Goal: Information Seeking & Learning: Understand process/instructions

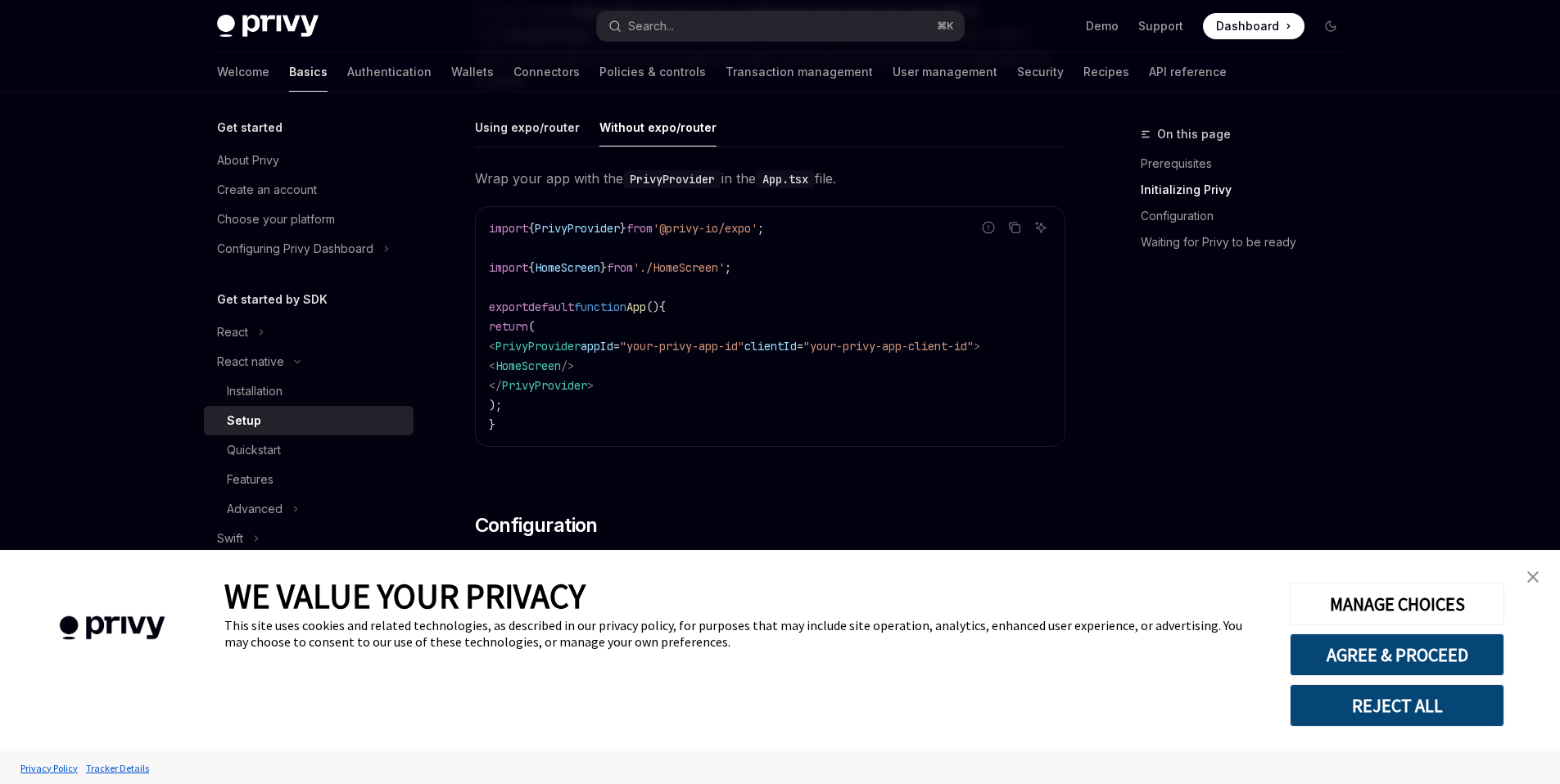
click at [1531, 573] on img "close banner" at bounding box center [1533, 577] width 11 height 11
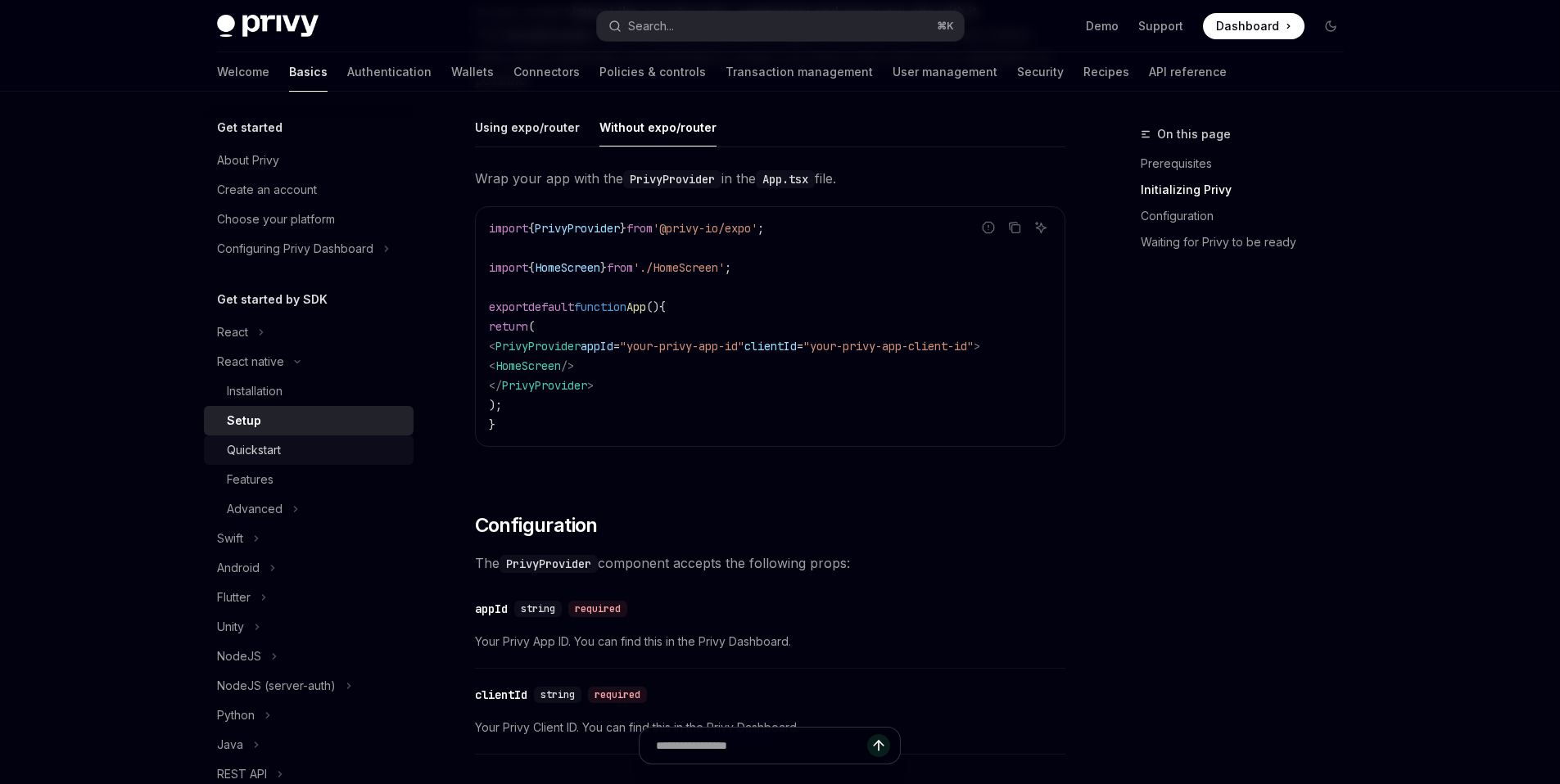
click at [328, 451] on div "Quickstart" at bounding box center [314, 450] width 176 height 20
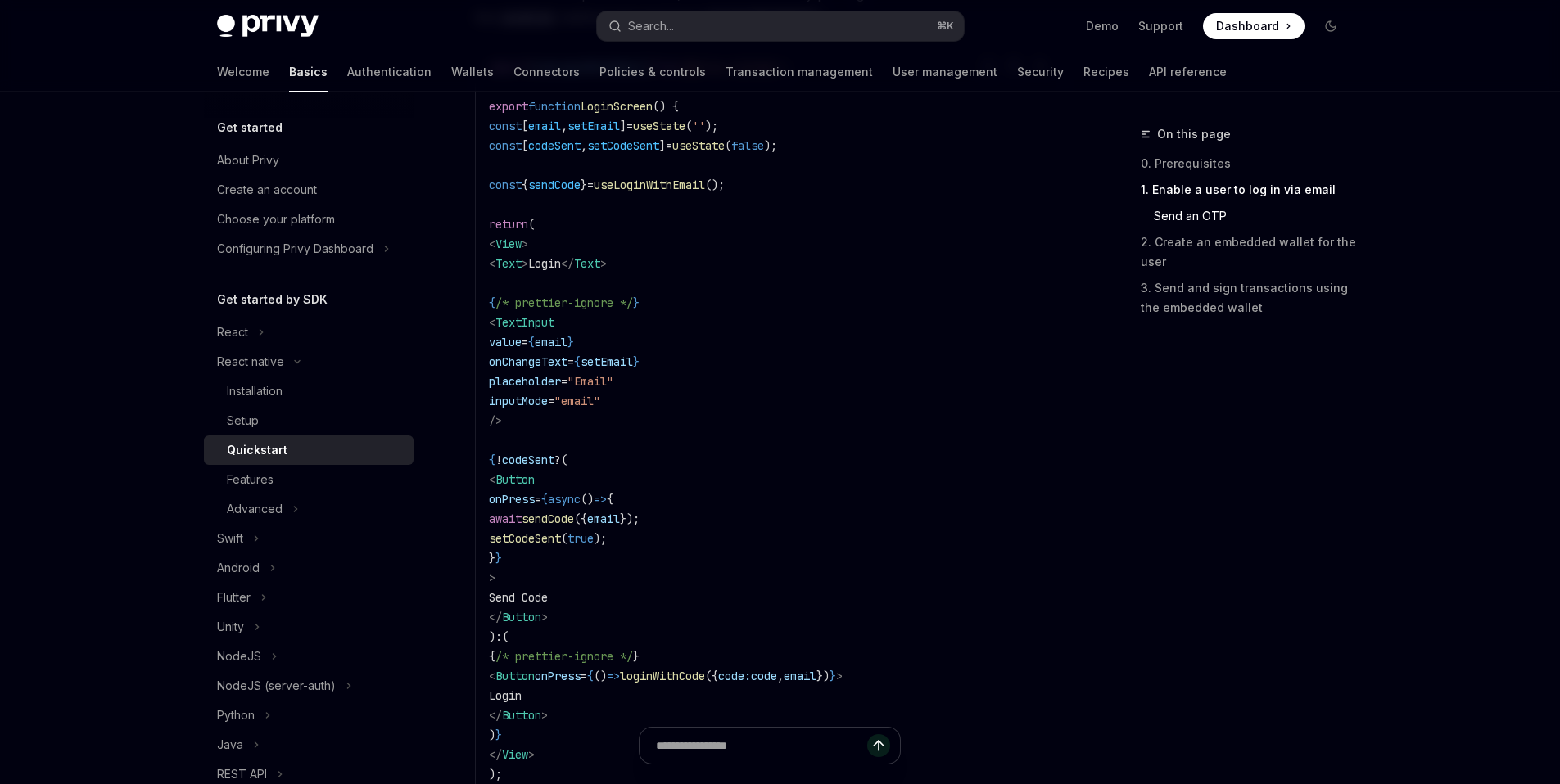
scroll to position [848, 0]
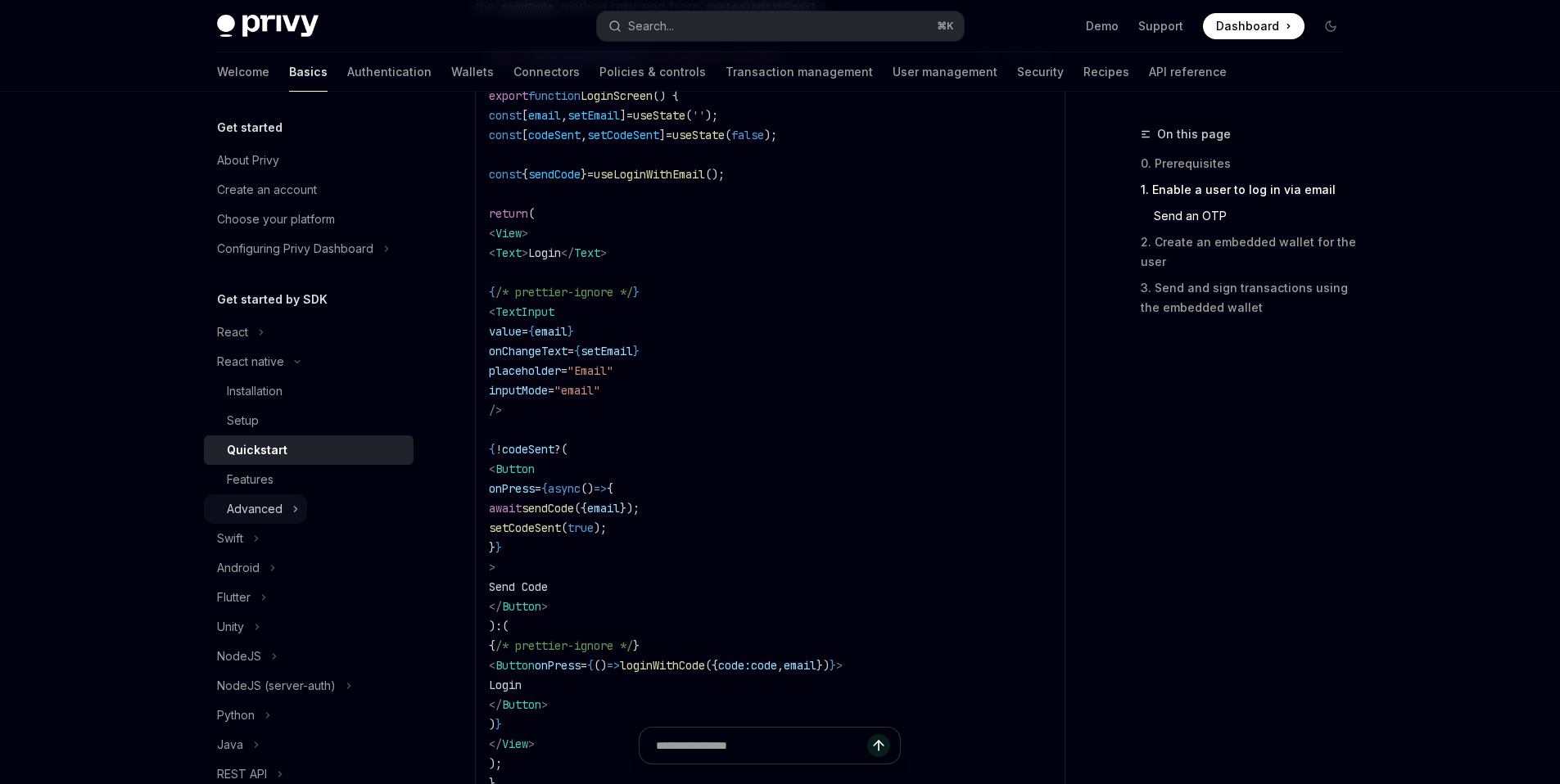
click at [292, 498] on button "Advanced" at bounding box center [255, 509] width 103 height 29
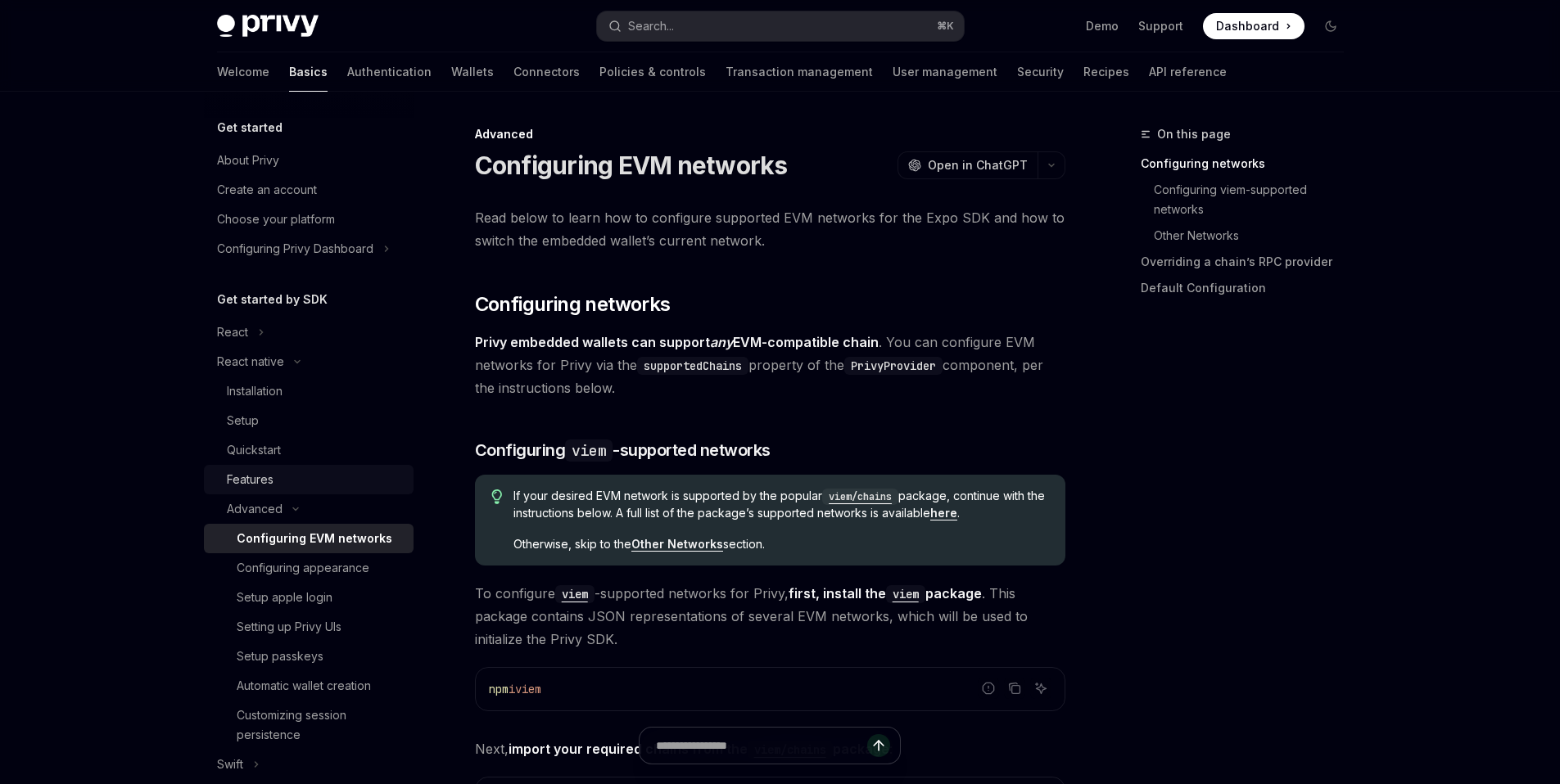
click at [269, 486] on div "Features" at bounding box center [249, 479] width 46 height 20
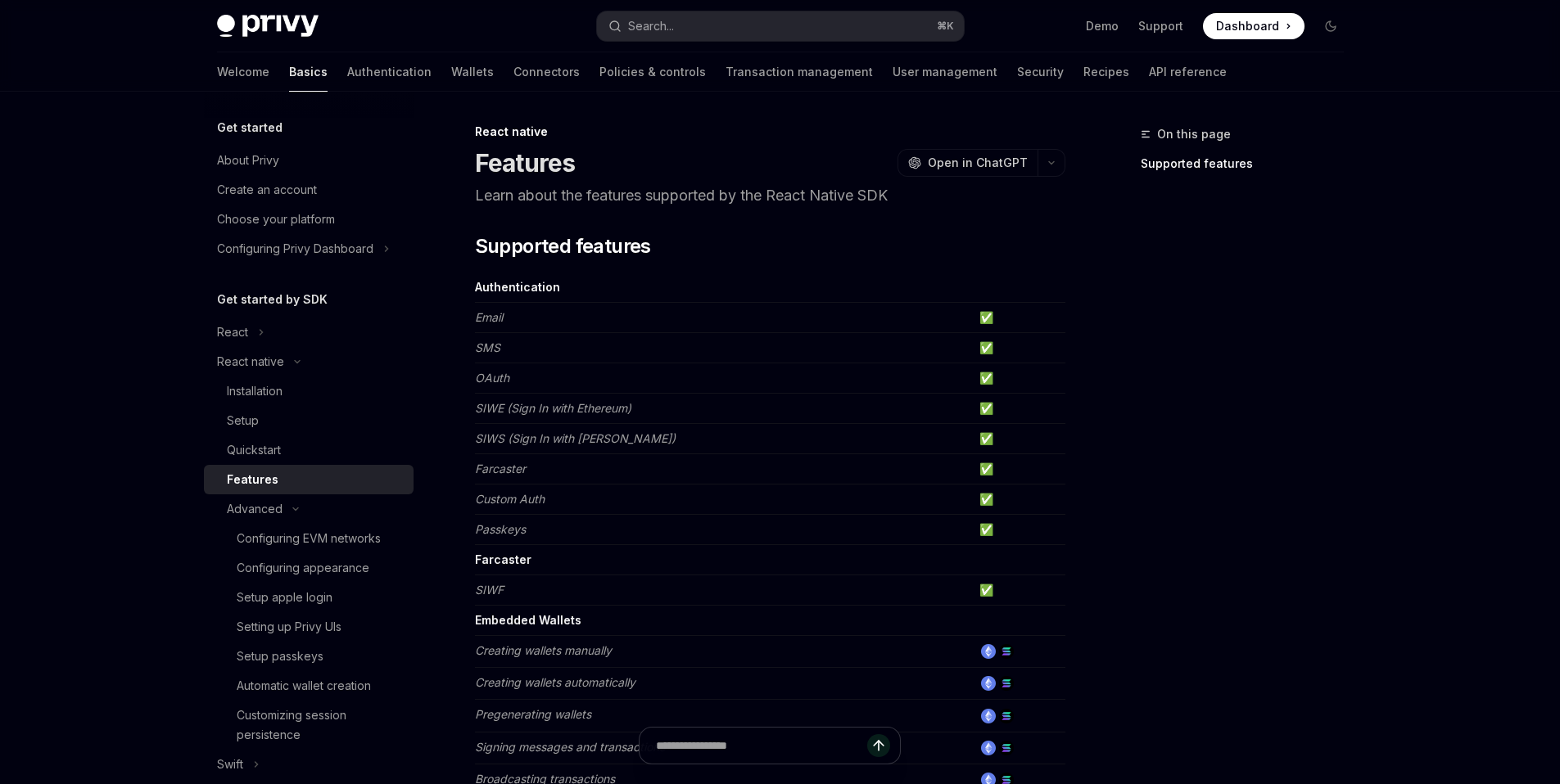
scroll to position [3, 0]
click at [493, 386] on td "OAuth" at bounding box center [724, 377] width 498 height 30
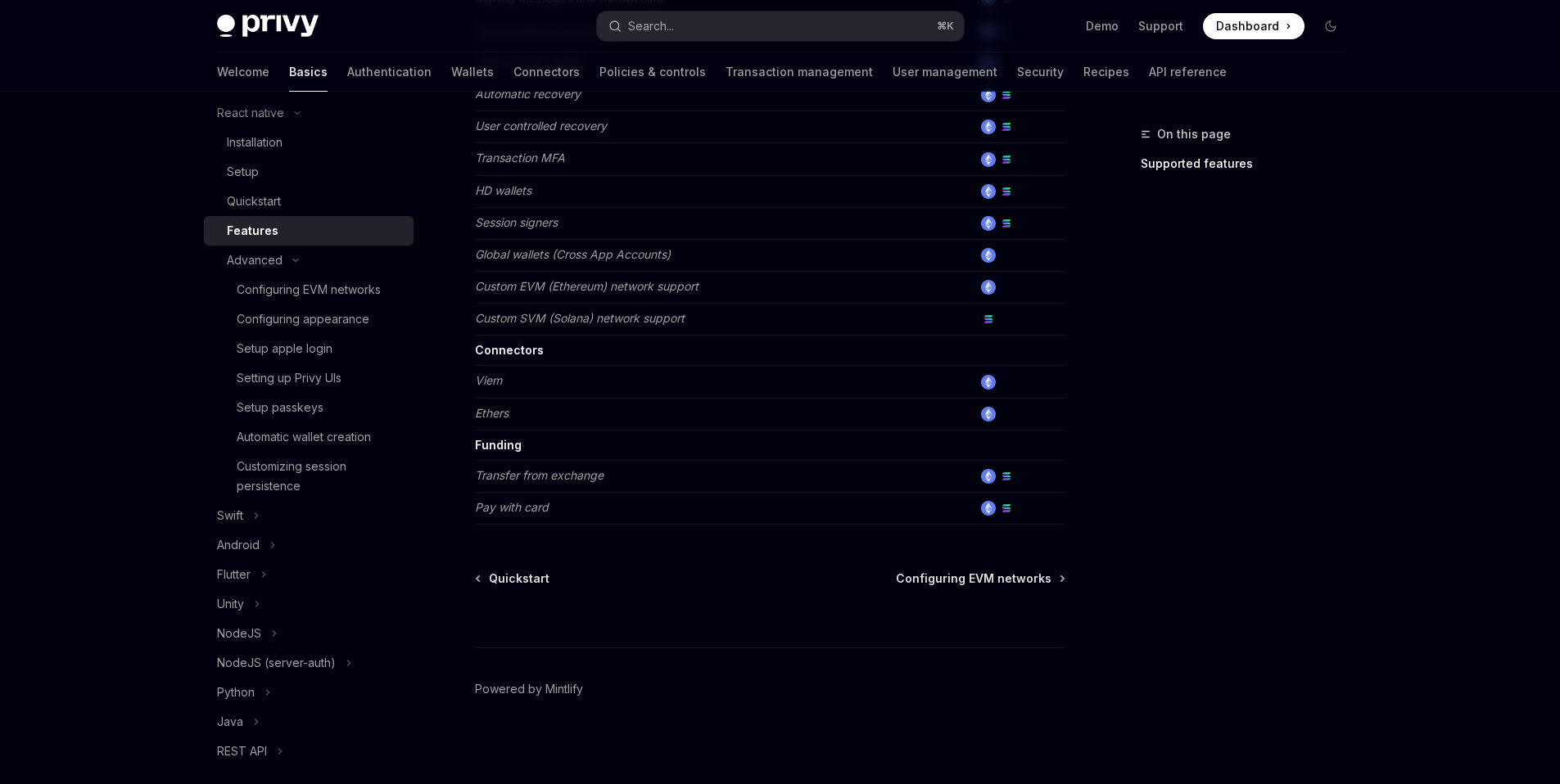
scroll to position [757, 0]
click at [261, 317] on div "Configuring appearance" at bounding box center [303, 319] width 133 height 20
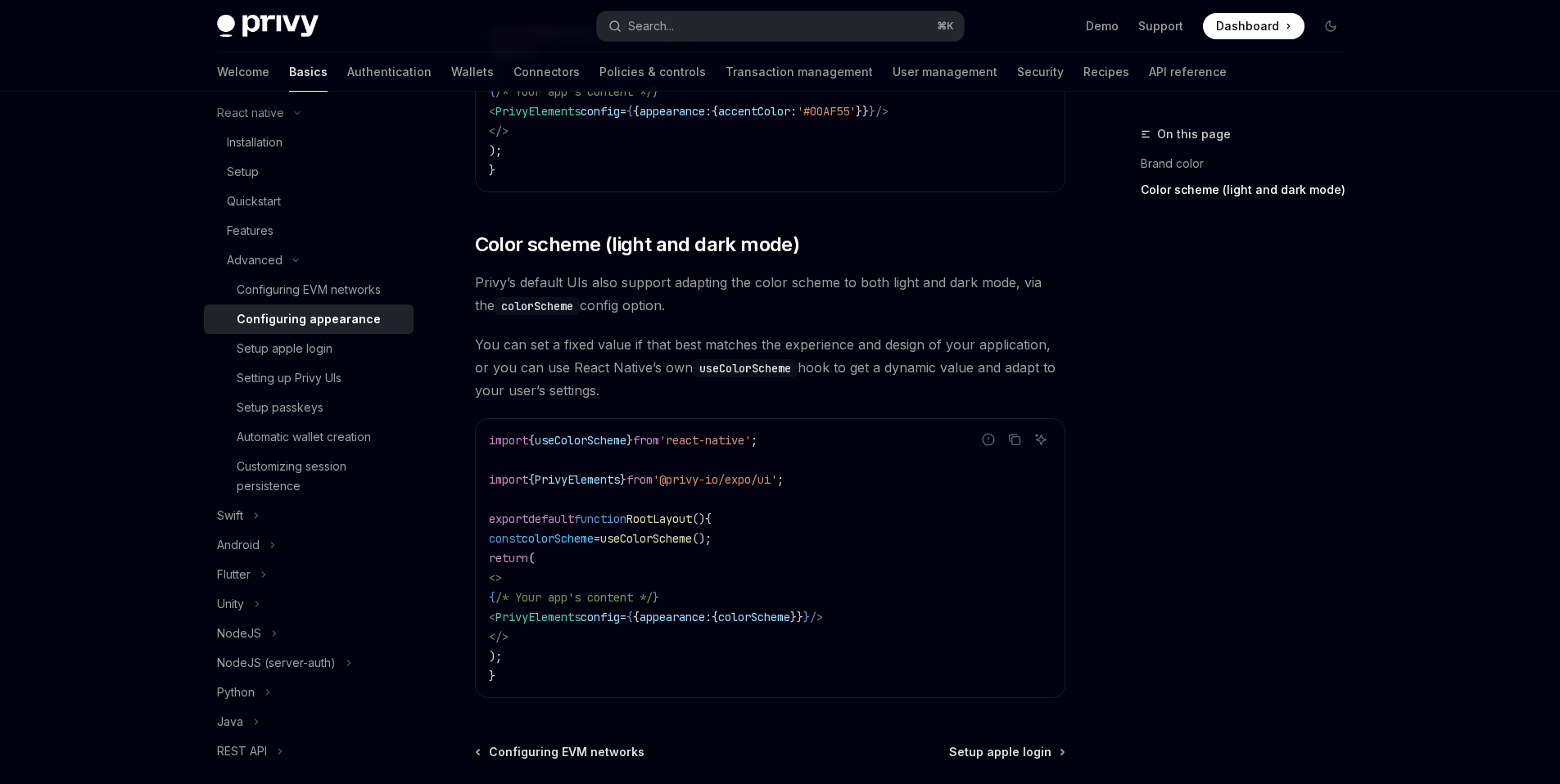
scroll to position [662, 0]
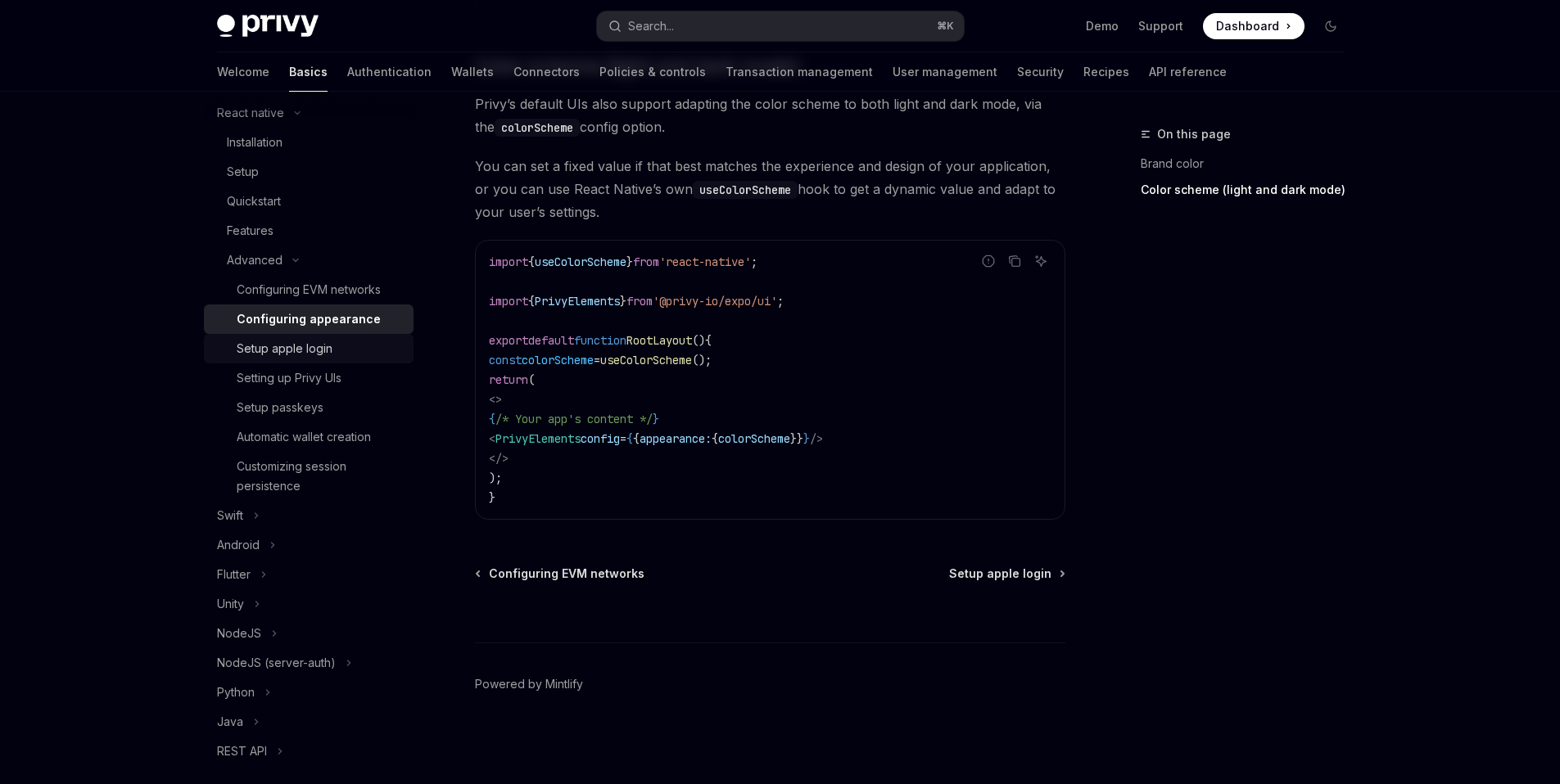
click at [338, 347] on div "Setup apple login" at bounding box center [320, 348] width 167 height 20
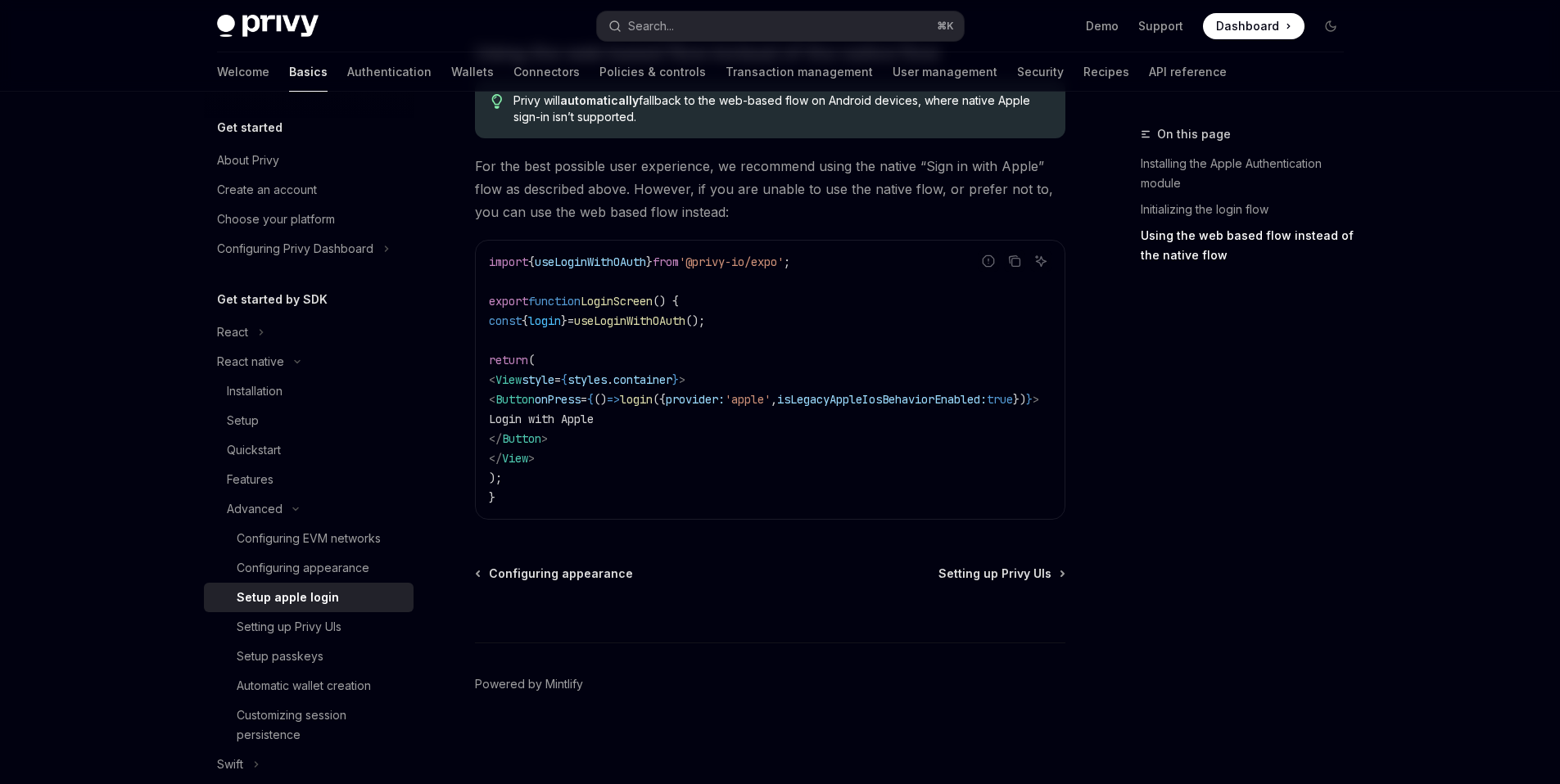
scroll to position [1290, 0]
type textarea "*"
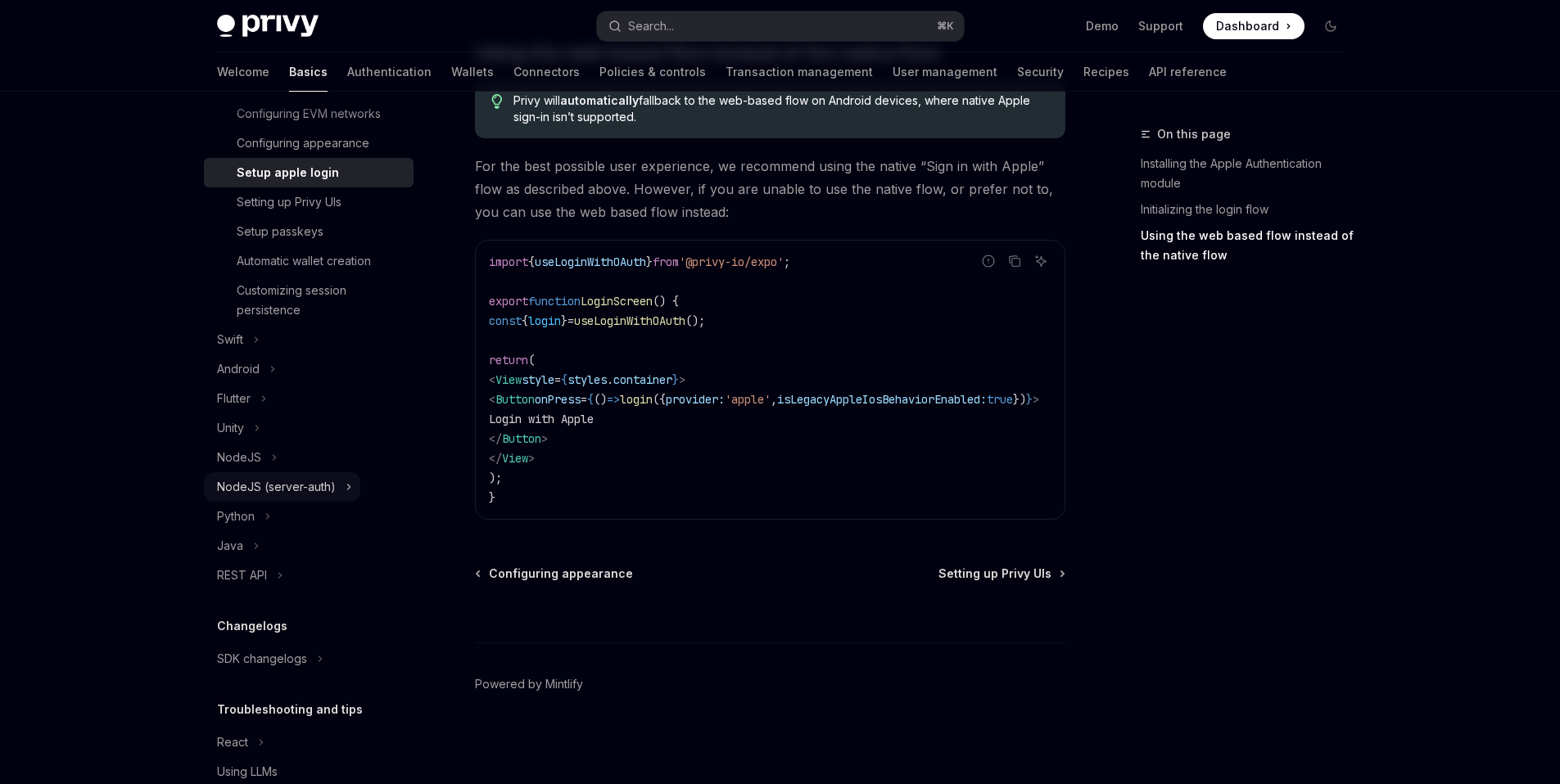
scroll to position [467, 0]
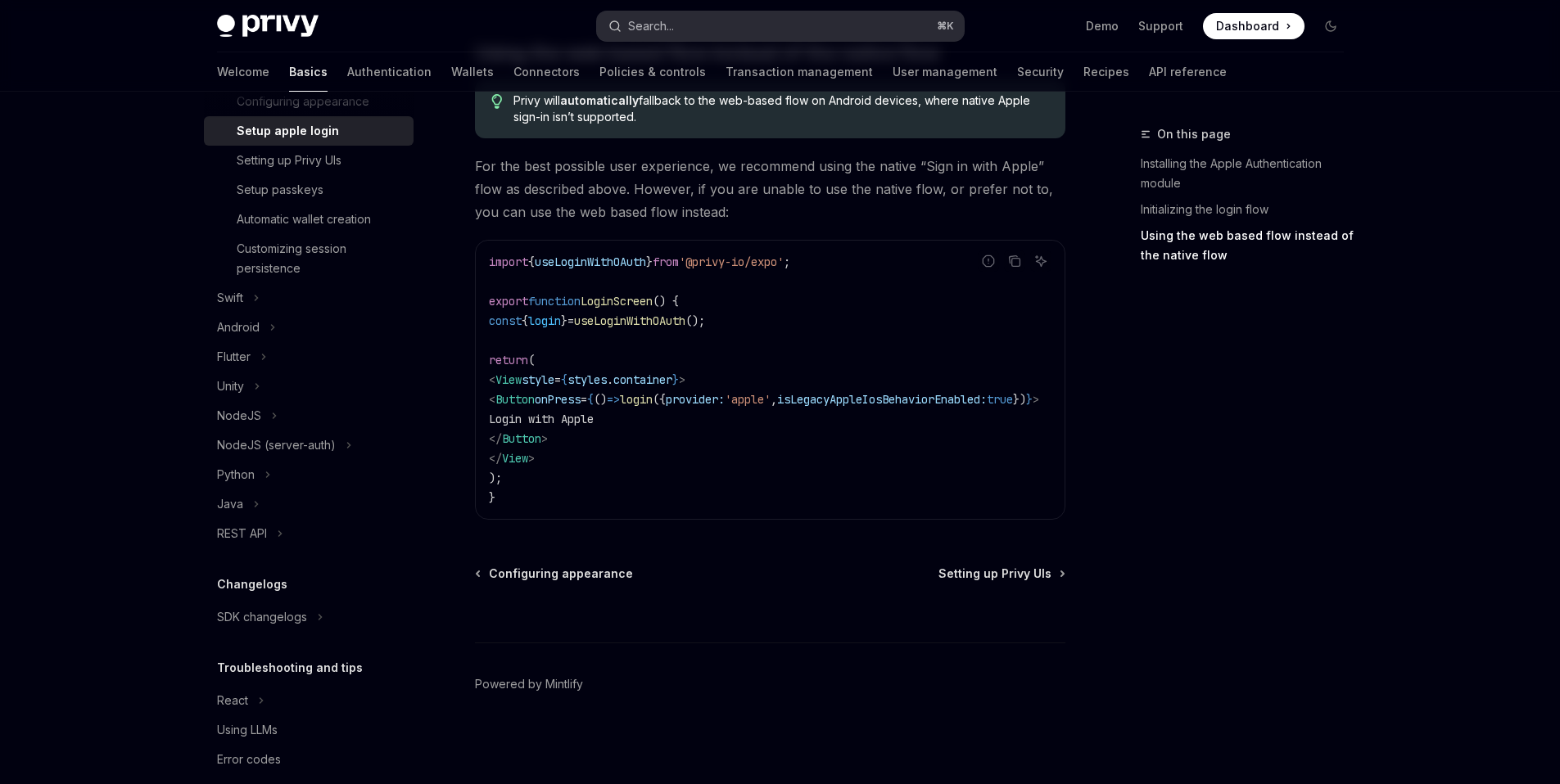
click at [653, 28] on div "Search..." at bounding box center [651, 25] width 46 height 20
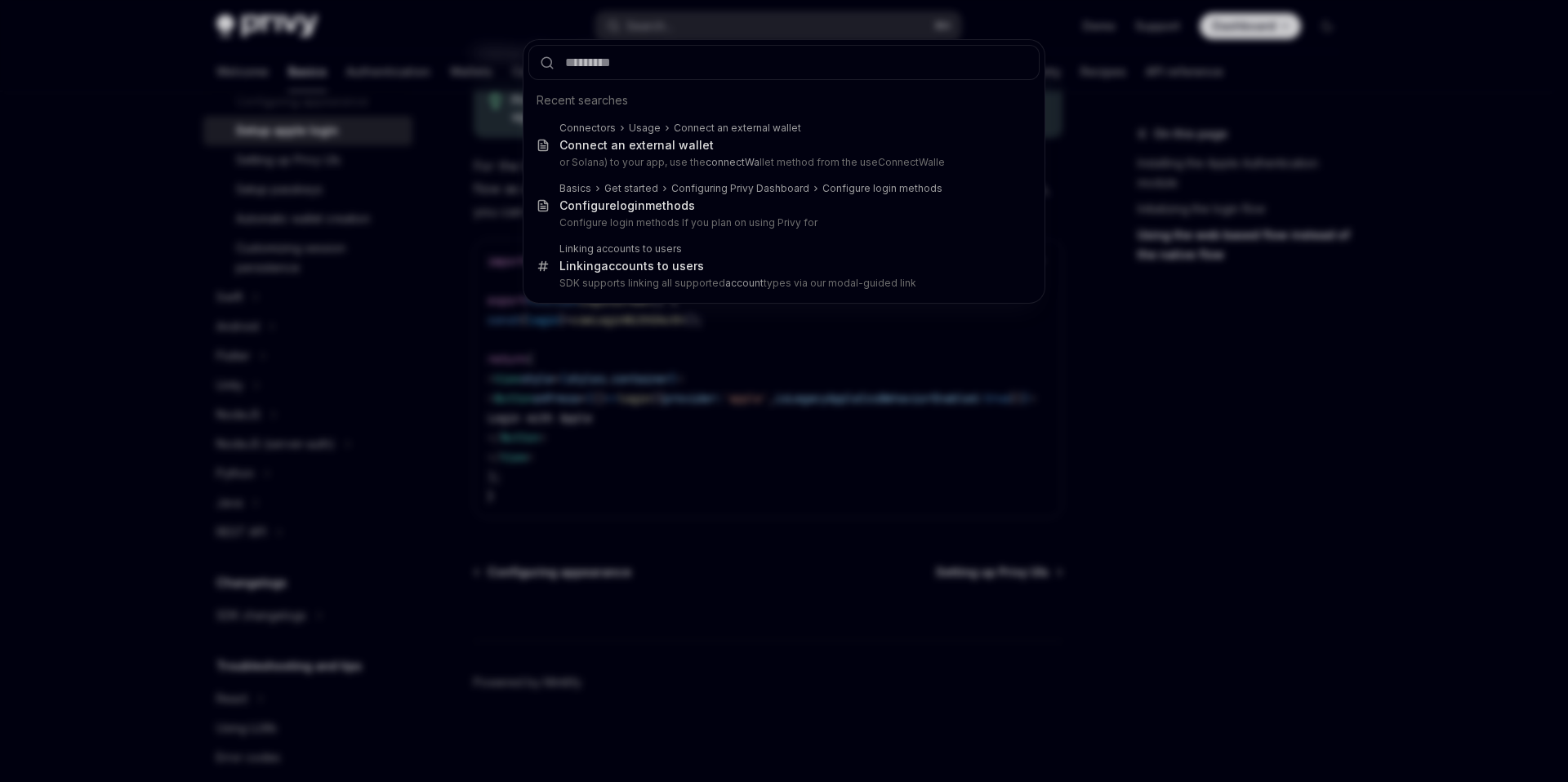
type input "**********"
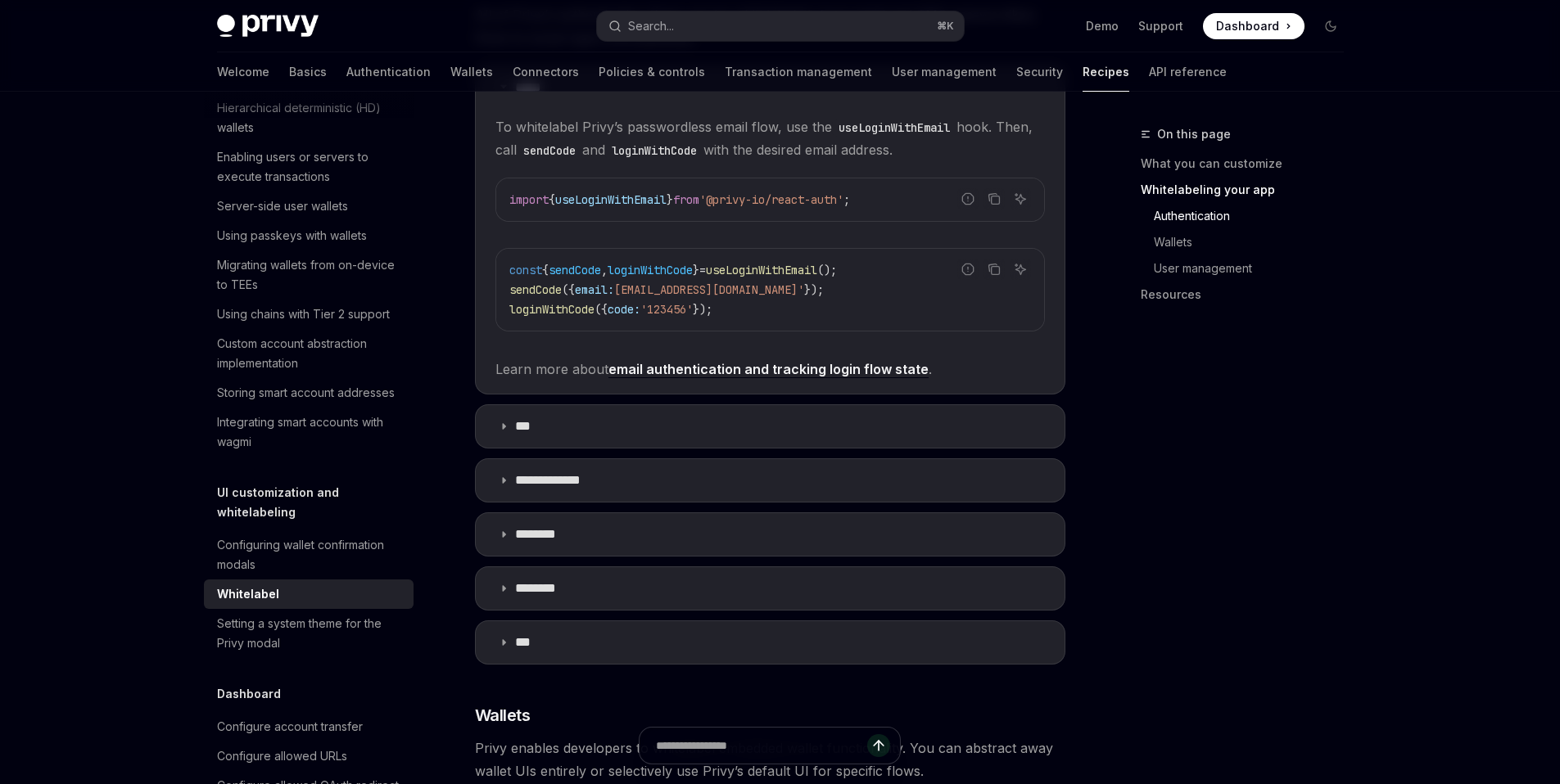
scroll to position [926, 0]
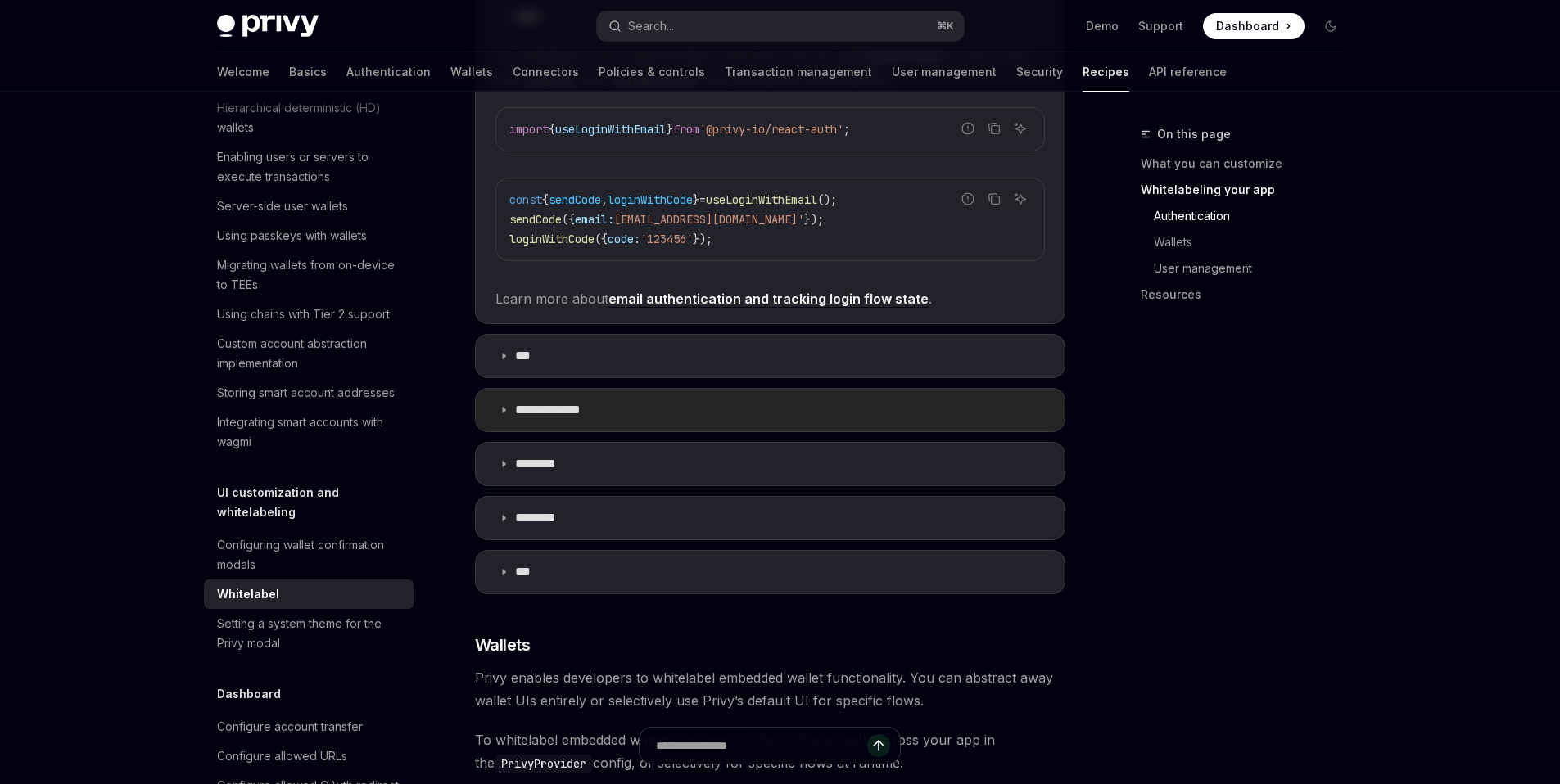
click at [630, 418] on summary "**********" at bounding box center [770, 409] width 589 height 42
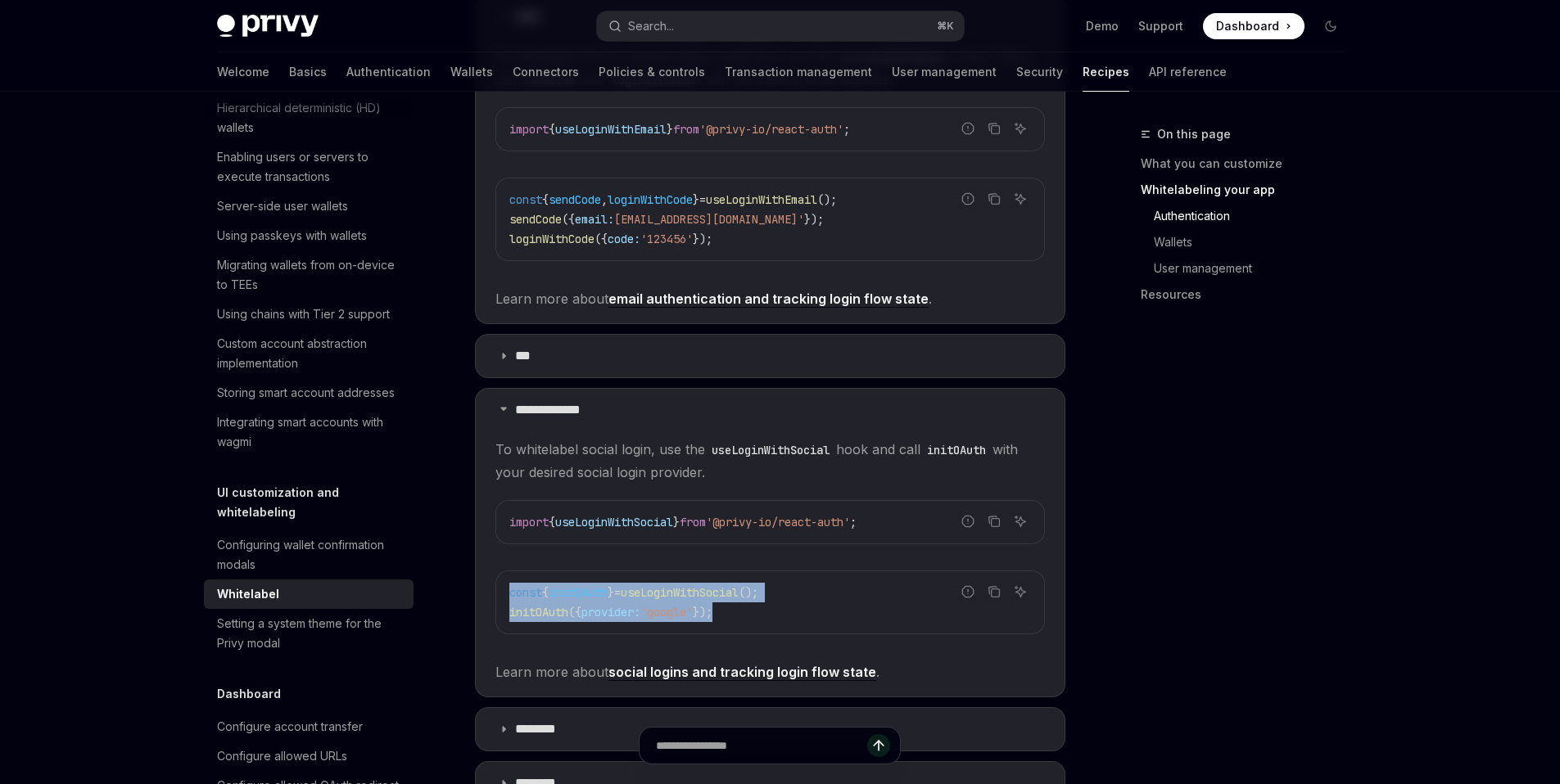
drag, startPoint x: 748, startPoint y: 616, endPoint x: 478, endPoint y: 582, distance: 272.1
click at [471, 581] on div "**********" at bounding box center [616, 734] width 904 height 3071
copy code "const { initOAuth } = useLoginWithSocial (); initOAuth ({ provider: 'google' });"
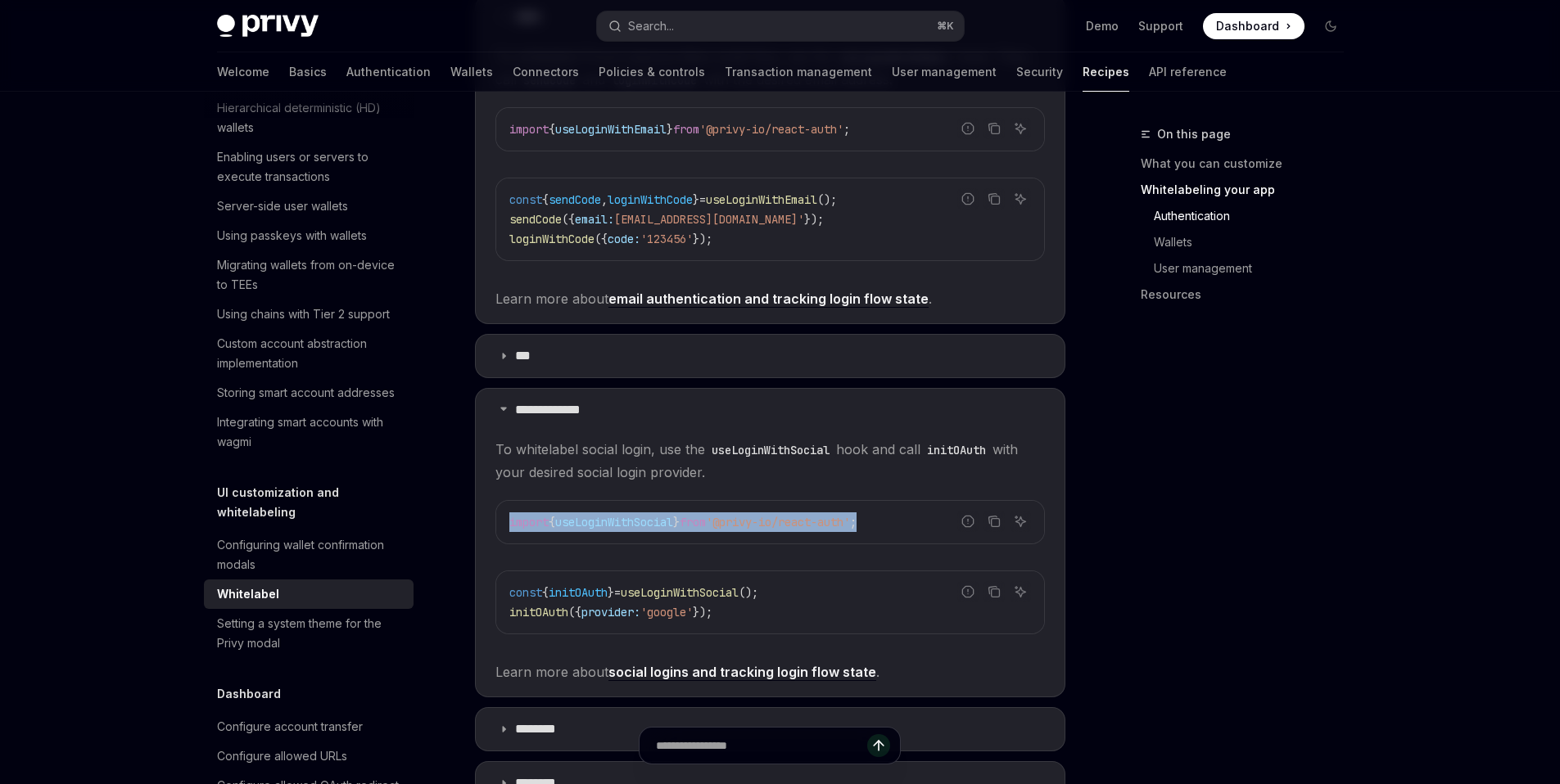
drag, startPoint x: 904, startPoint y: 517, endPoint x: 502, endPoint y: 522, distance: 402.0
click at [502, 522] on div "import { useLoginWithSocial } from '@privy-io/react-auth' ;" at bounding box center [770, 522] width 548 height 42
copy span "import { useLoginWithSocial } from '@privy-io/react-auth' ;"
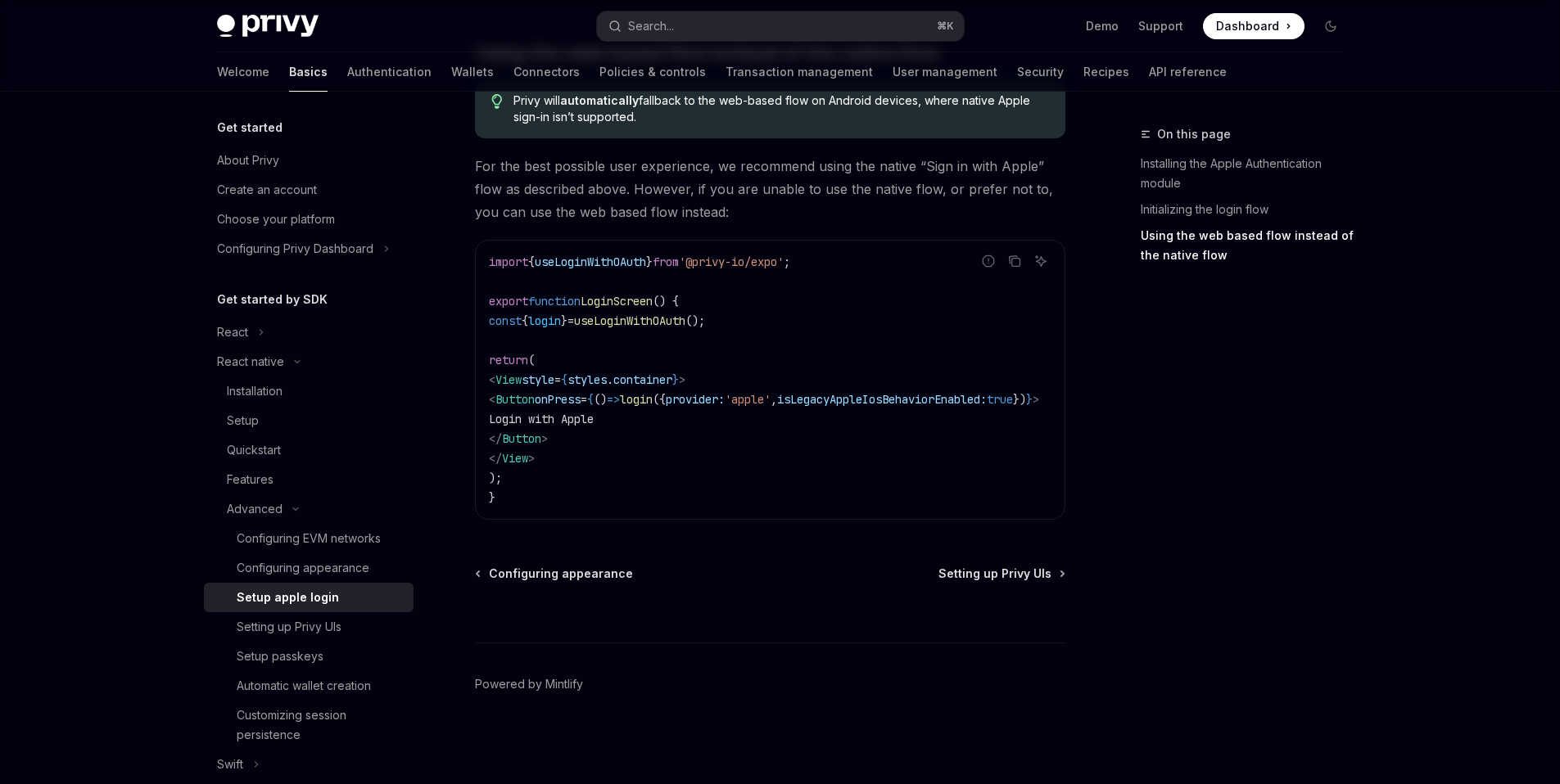
scroll to position [1289, 0]
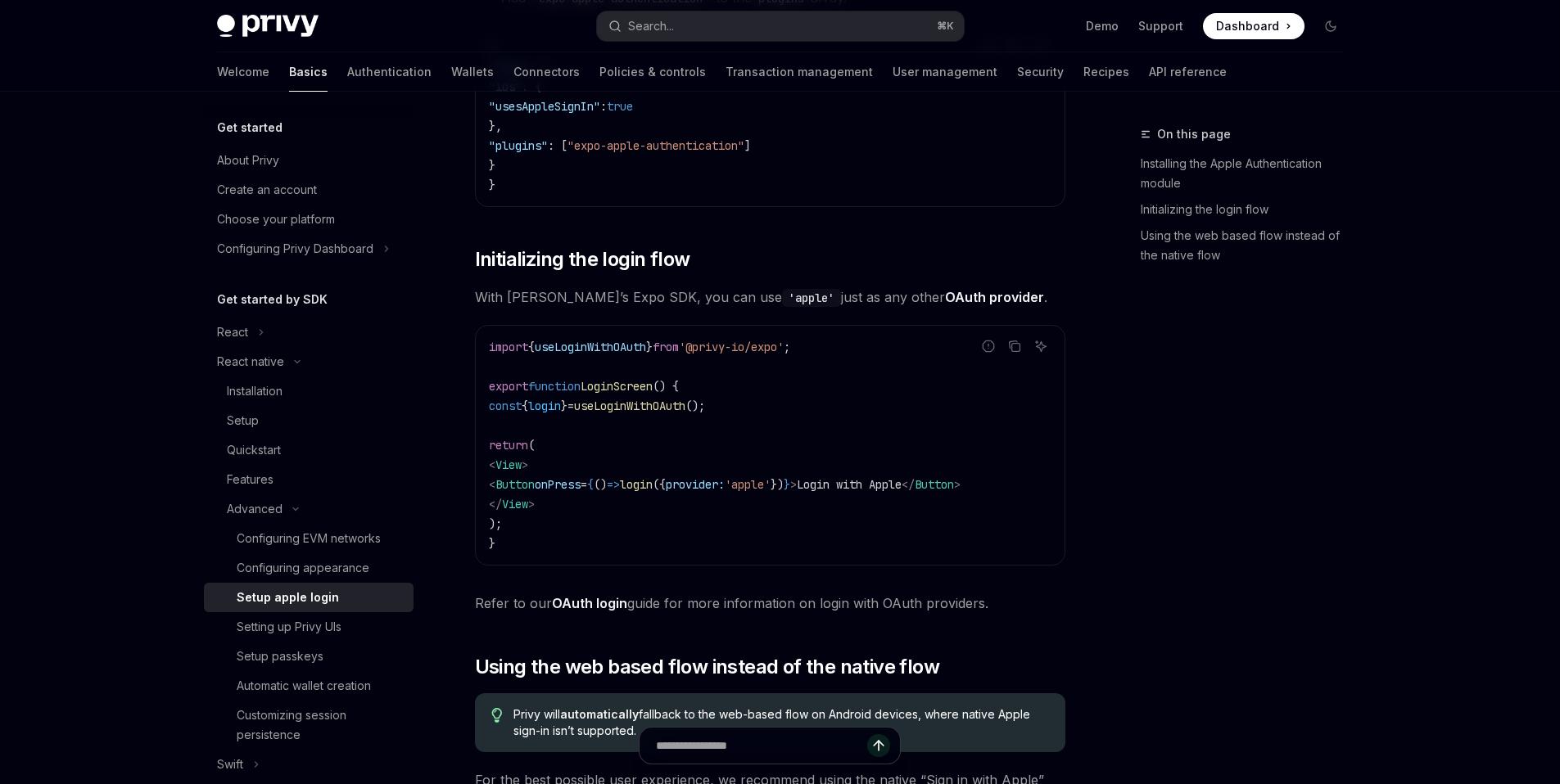
scroll to position [1289, 0]
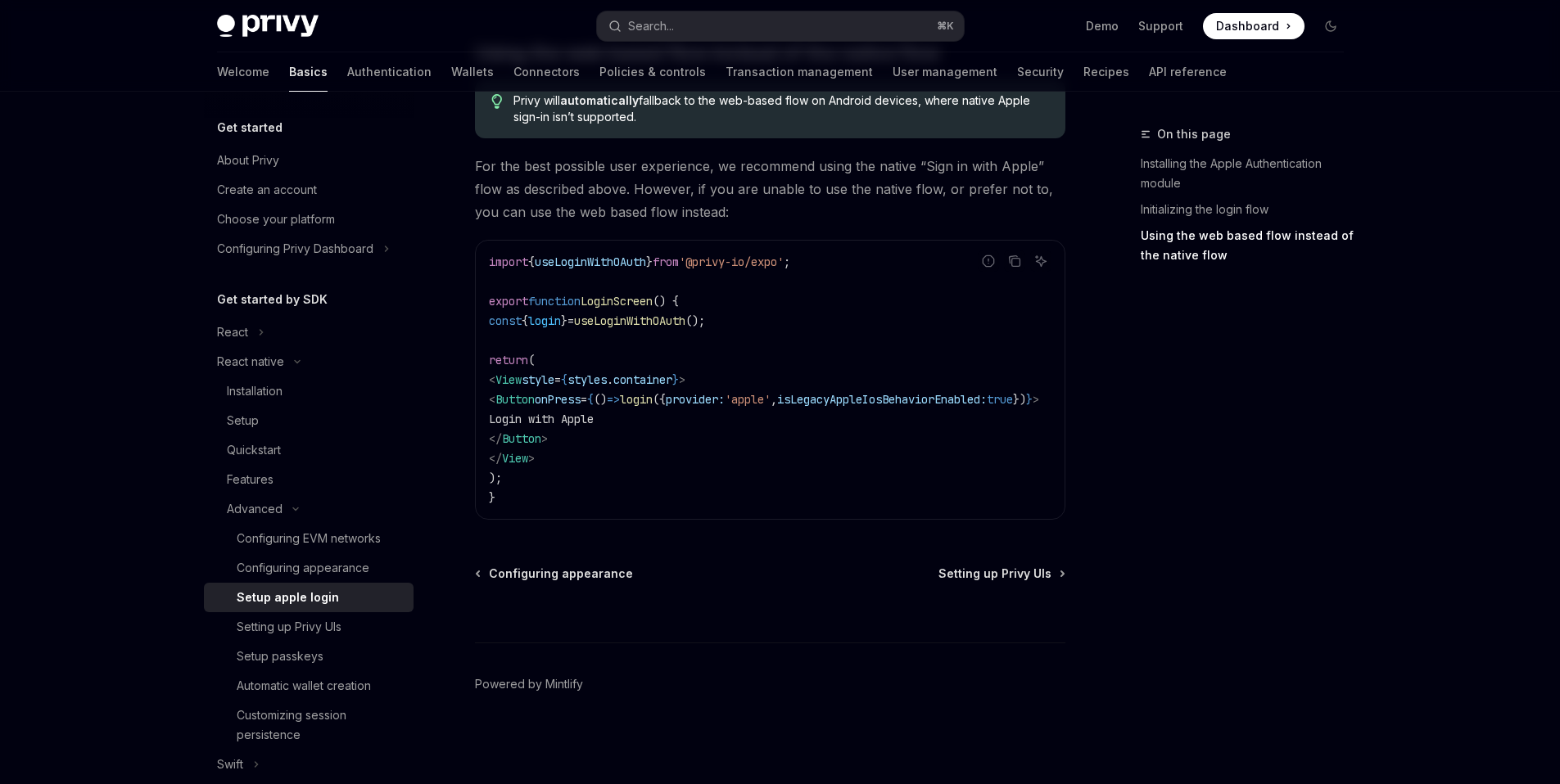
click at [623, 255] on span "useLoginWithOAuth" at bounding box center [591, 262] width 111 height 15
copy span "useLoginWithOAuth"
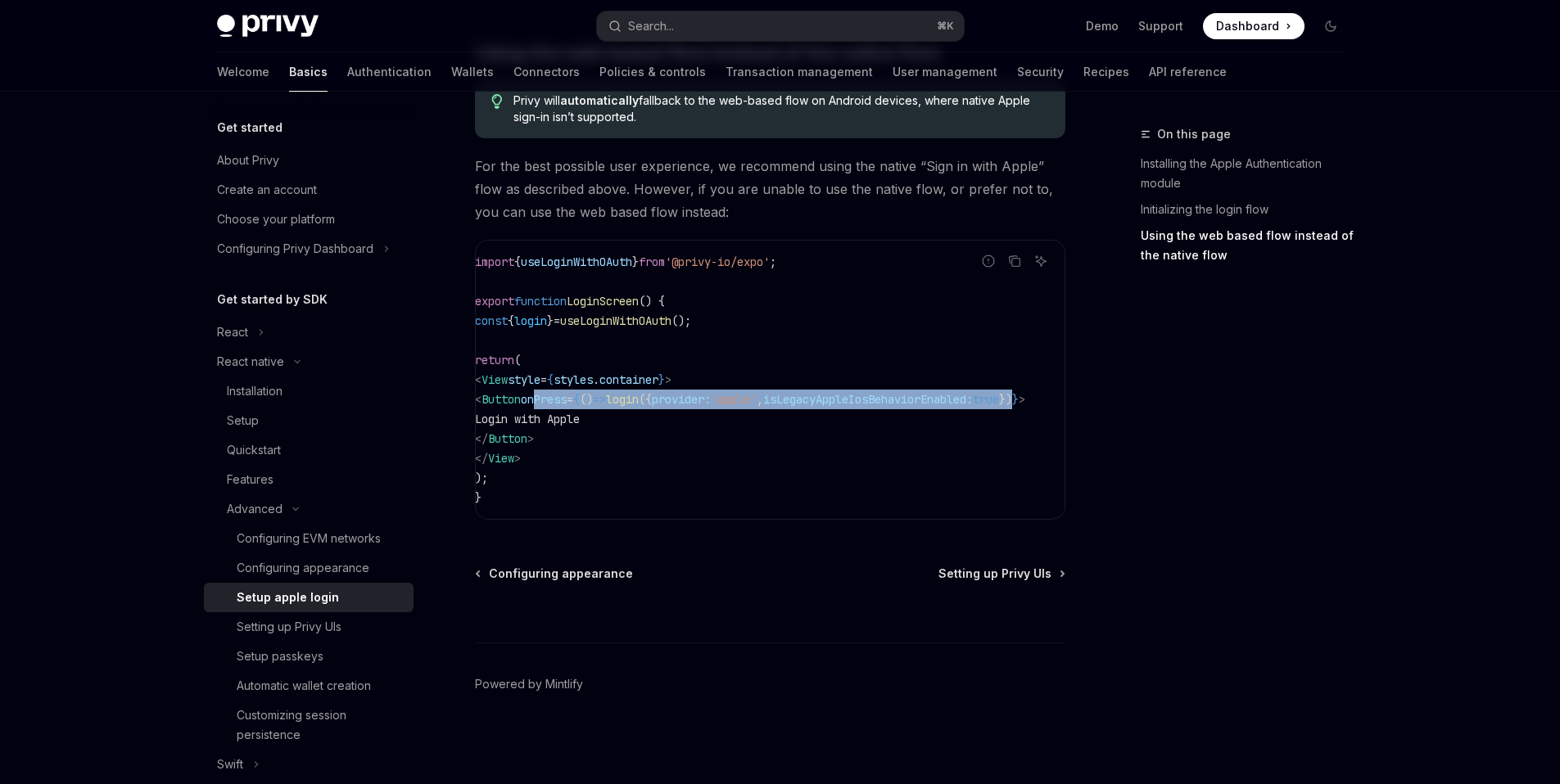
drag, startPoint x: 589, startPoint y: 394, endPoint x: 1009, endPoint y: 392, distance: 420.0
click at [1009, 392] on span "< Button onPress = { () => login ({ provider: 'apple' , isLegacyAppleIosBehavio…" at bounding box center [749, 400] width 550 height 15
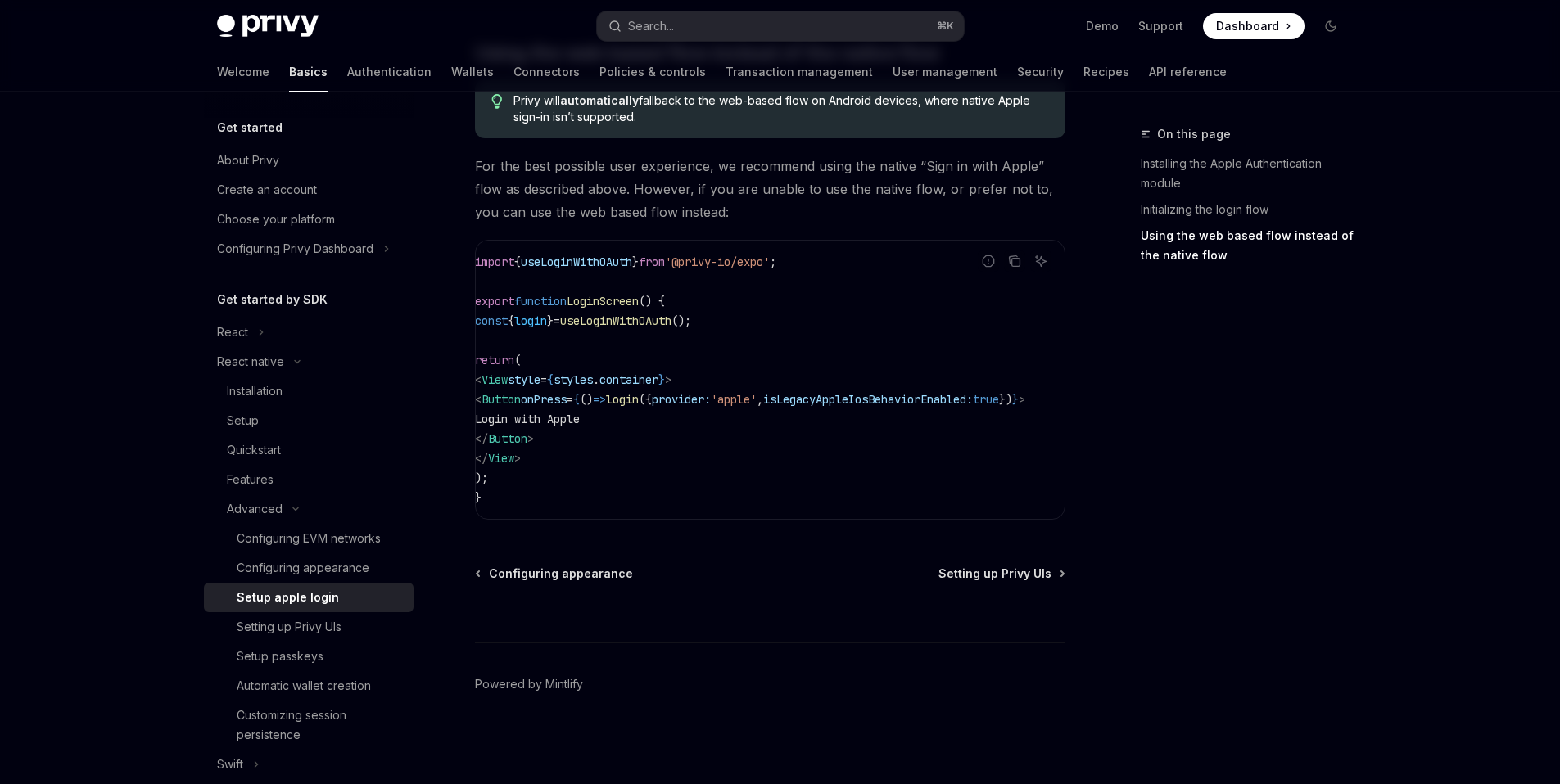
click at [1019, 397] on span ">" at bounding box center [1022, 400] width 7 height 15
drag, startPoint x: 489, startPoint y: 398, endPoint x: 546, endPoint y: 381, distance: 59.5
click at [538, 382] on code "import { useLoginWithOAuth } from '@privy-io/expo' ; export function LoginScree…" at bounding box center [783, 379] width 590 height 256
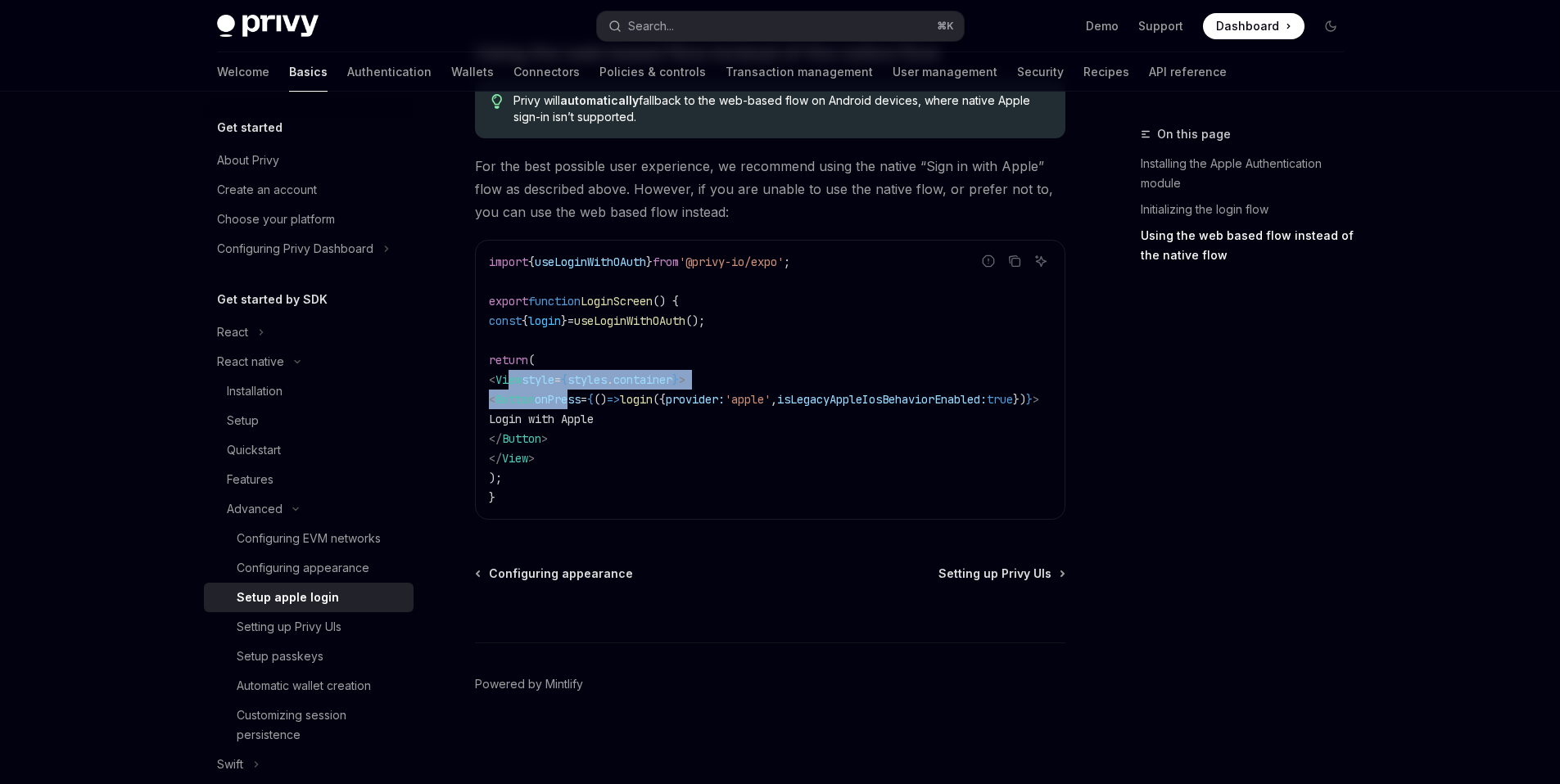
click at [582, 401] on code "import { useLoginWithOAuth } from '@privy-io/expo' ; export function LoginScree…" at bounding box center [783, 379] width 590 height 256
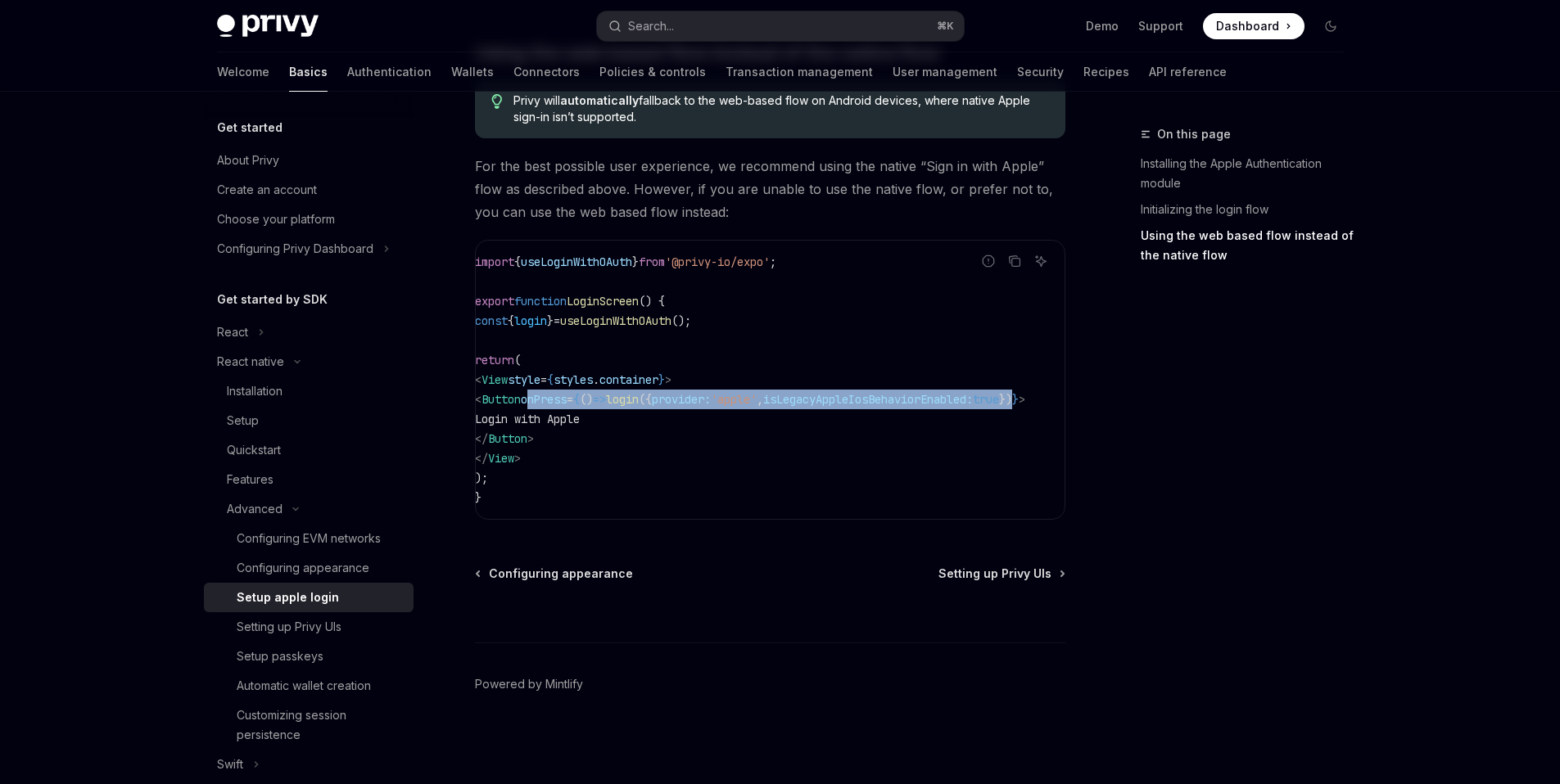
scroll to position [0, 125]
drag, startPoint x: 582, startPoint y: 397, endPoint x: 1015, endPoint y: 399, distance: 433.0
click at [1015, 399] on span "< Button onPress = { () => login ({ provider: 'apple' , isLegacyAppleIosBehavio…" at bounding box center [749, 400] width 550 height 15
copy span "onPress = { () => login ({ provider: 'apple' , isLegacyAppleIosBehaviorEnabled:…"
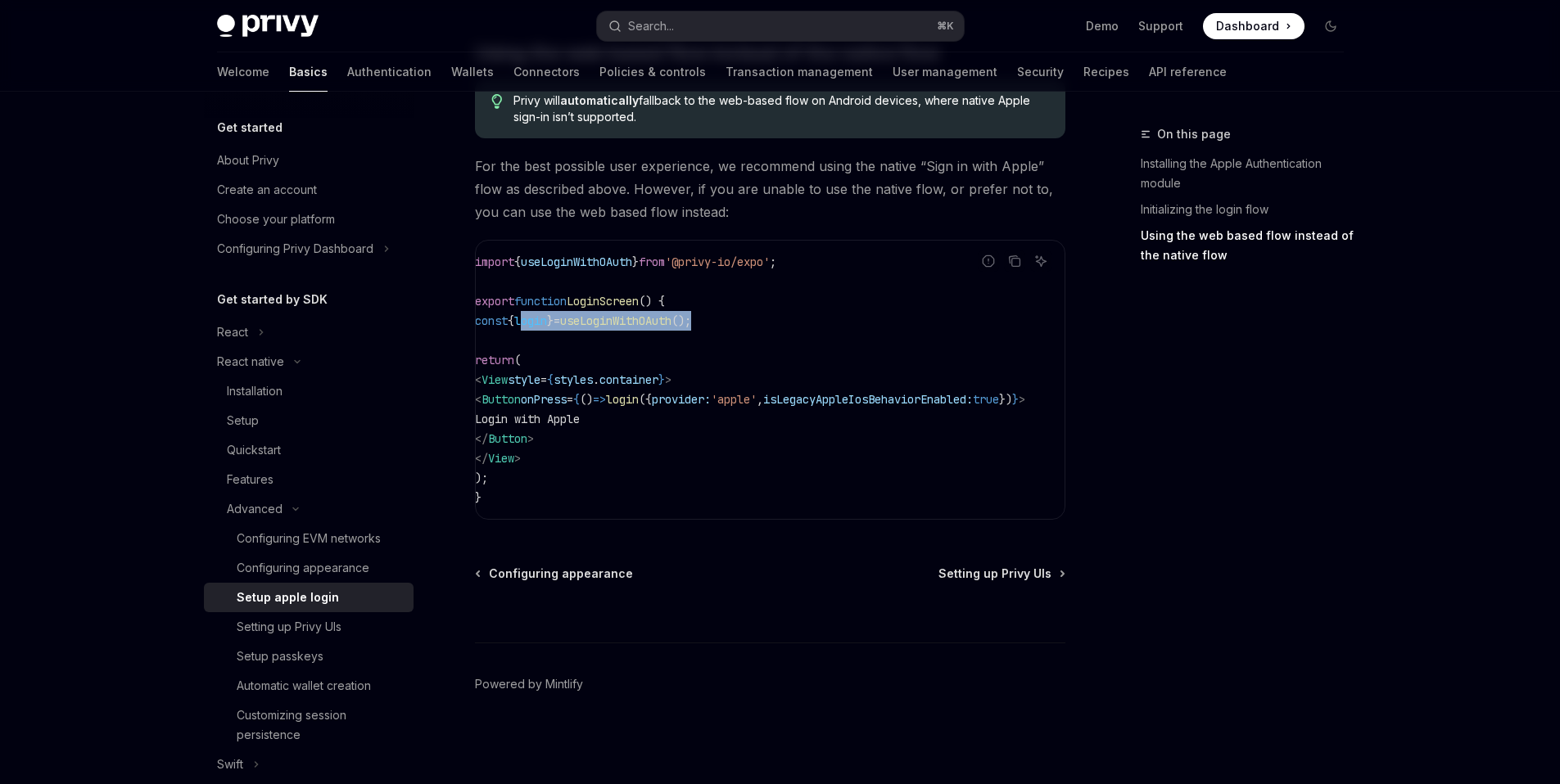
scroll to position [0, 0]
drag, startPoint x: 629, startPoint y: 312, endPoint x: 505, endPoint y: 315, distance: 124.0
click at [505, 315] on code "import { useLoginWithOAuth } from '@privy-io/expo' ; export function LoginScree…" at bounding box center [783, 379] width 590 height 256
copy span "const { login } = useLoginWithOAuth ();"
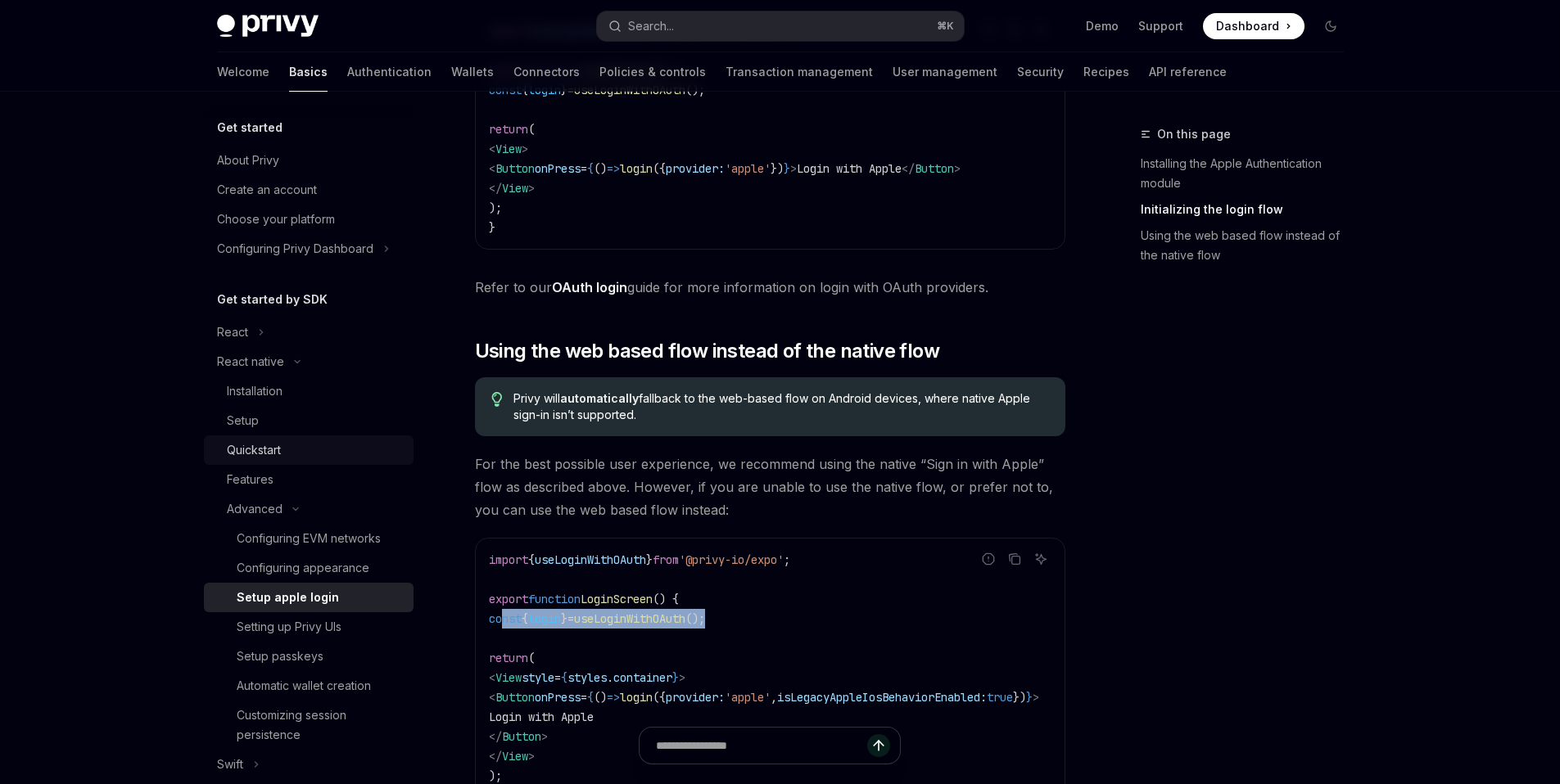
scroll to position [759, 0]
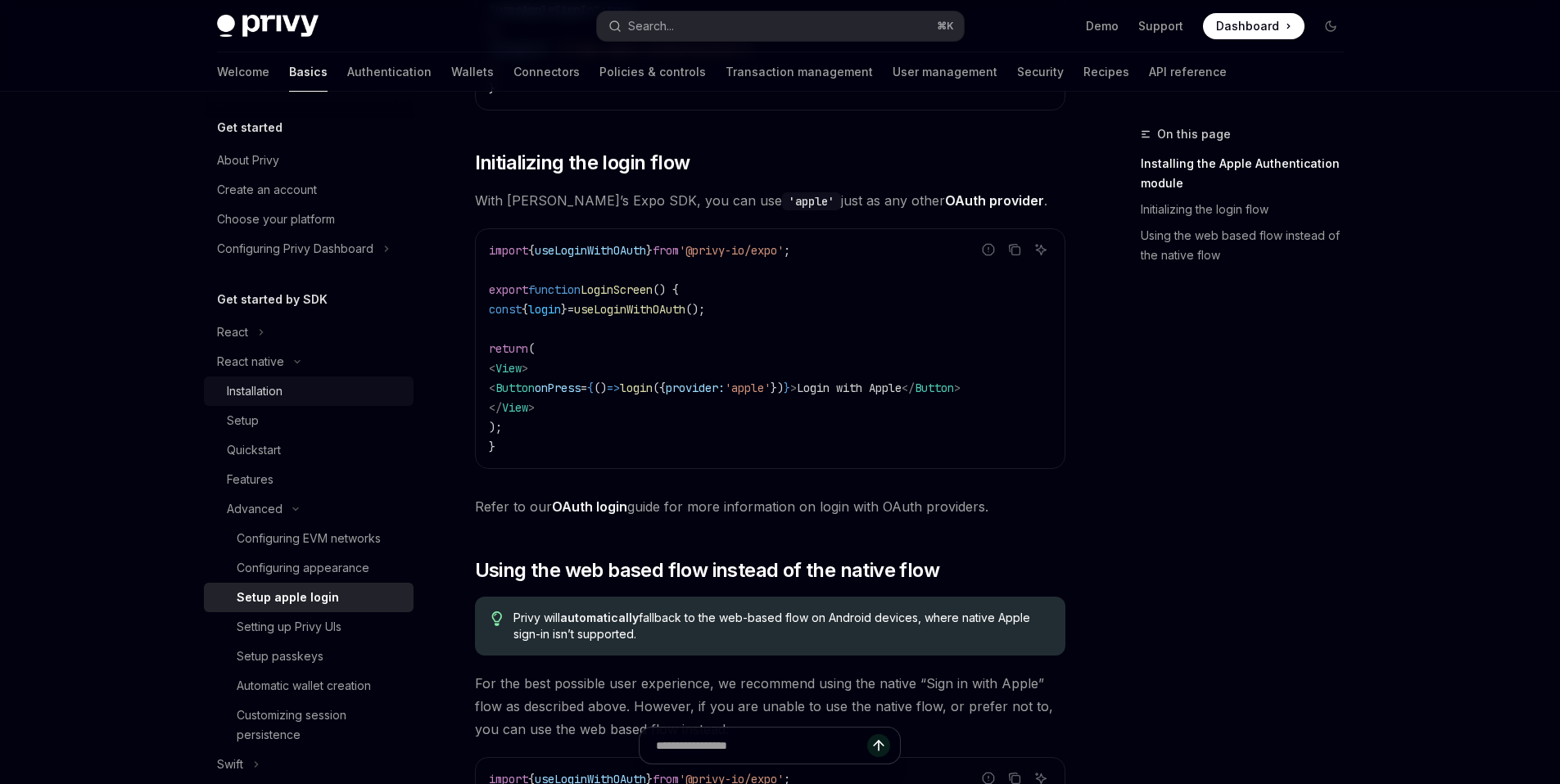
click at [258, 399] on div "Installation" at bounding box center [254, 391] width 56 height 20
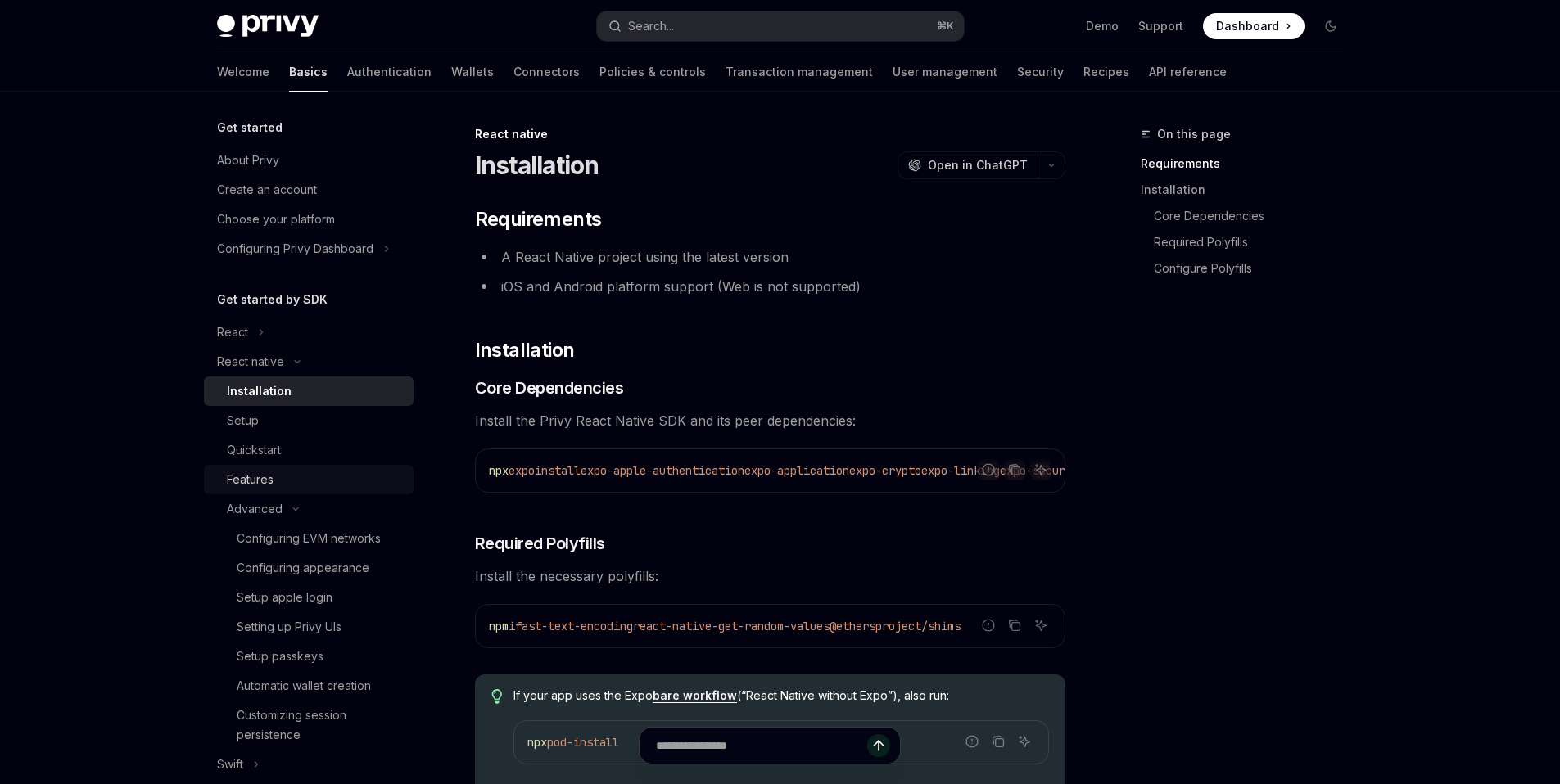
click at [279, 465] on link "Features" at bounding box center [309, 479] width 210 height 29
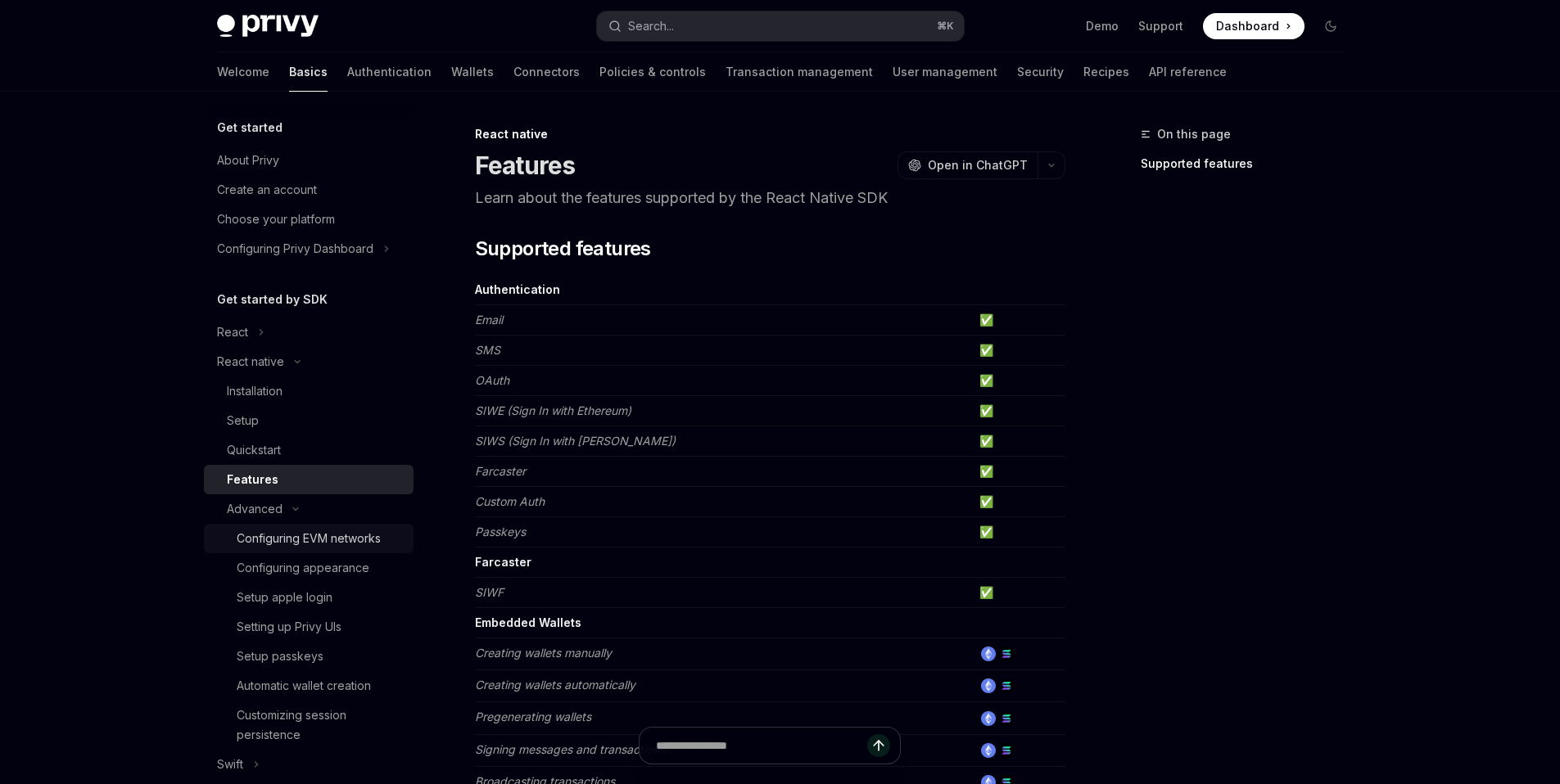
click at [307, 547] on div "Configuring EVM networks" at bounding box center [309, 539] width 144 height 20
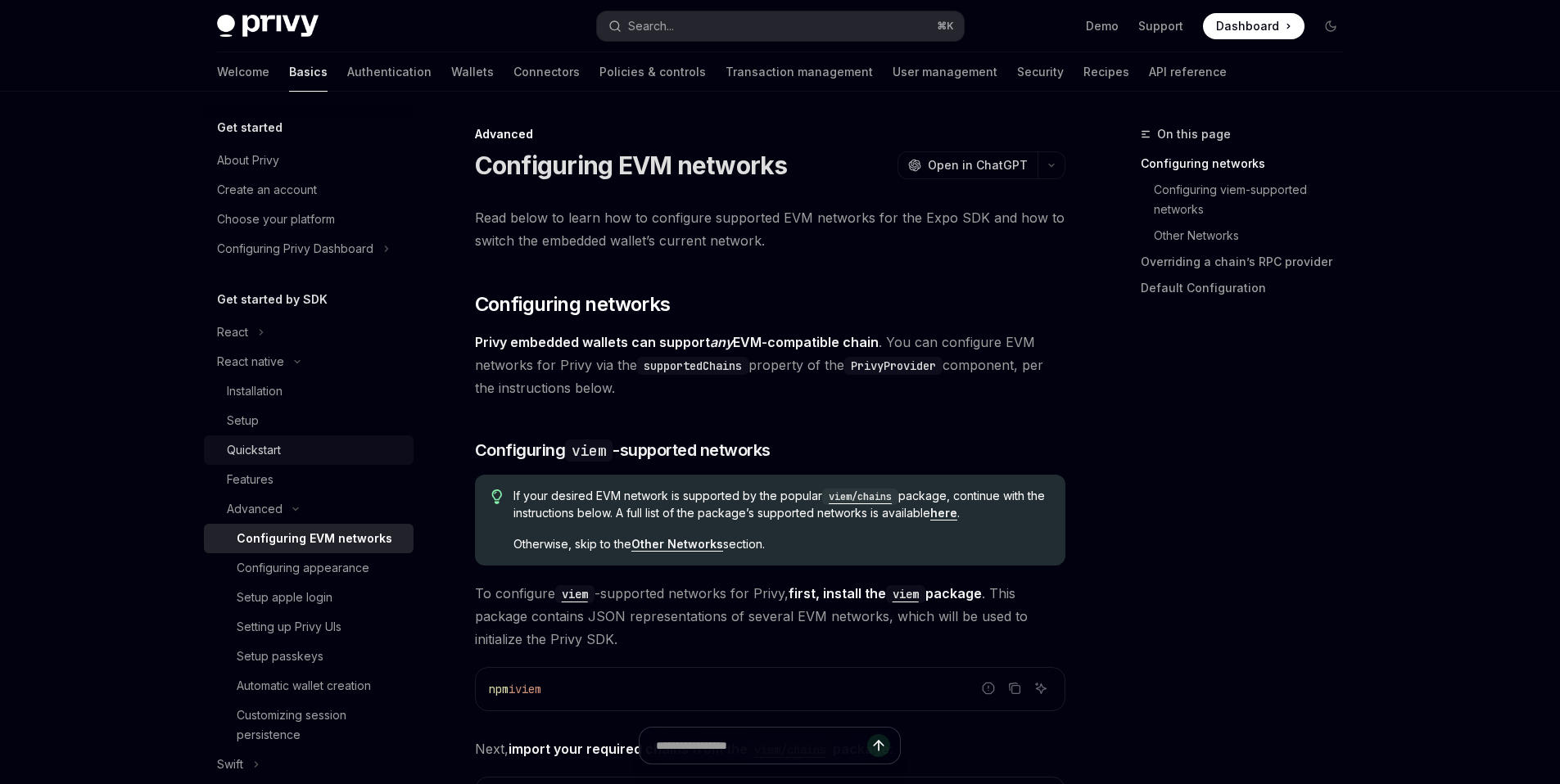
click at [238, 449] on div "Quickstart" at bounding box center [253, 450] width 54 height 20
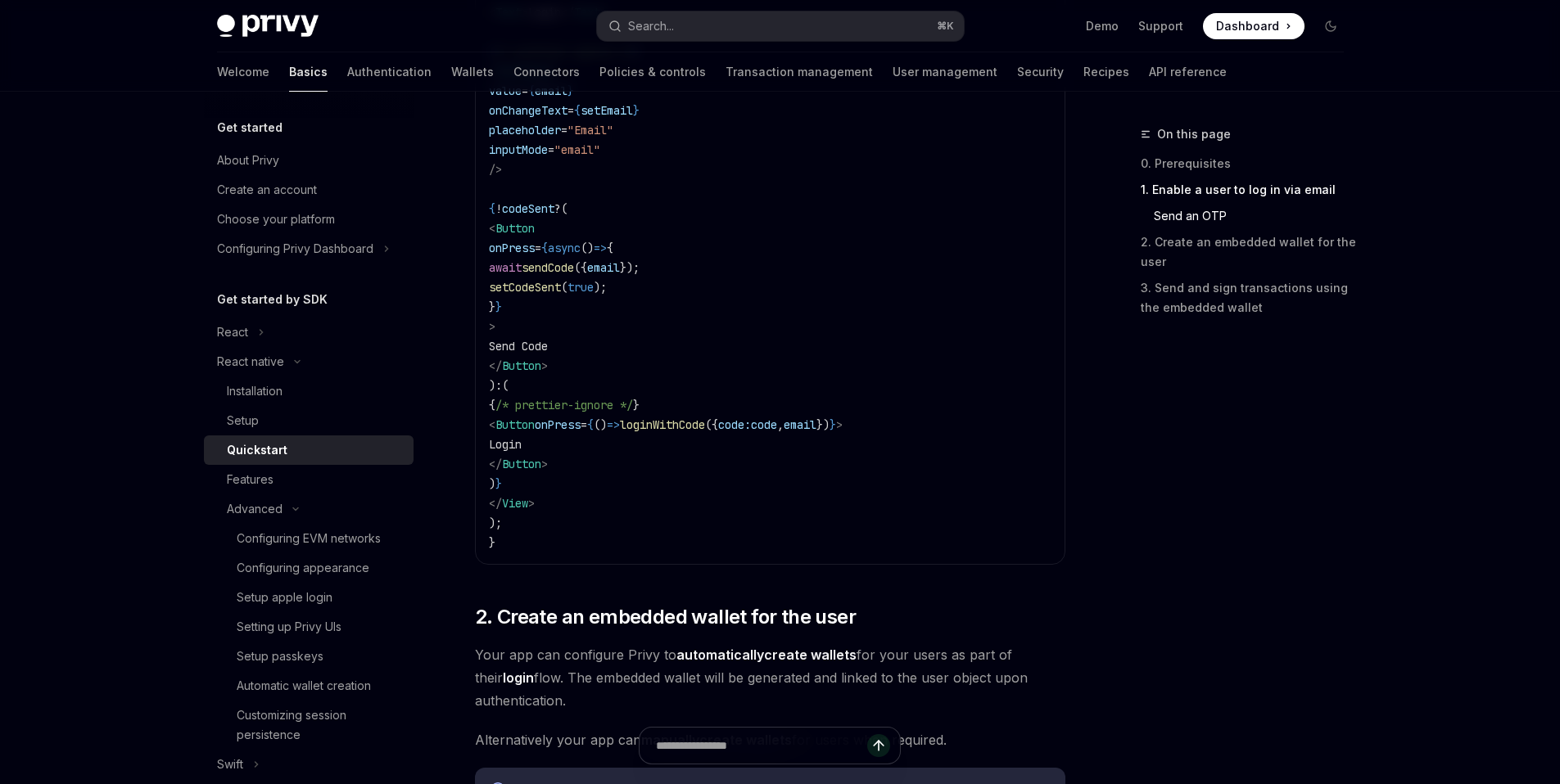
scroll to position [1539, 0]
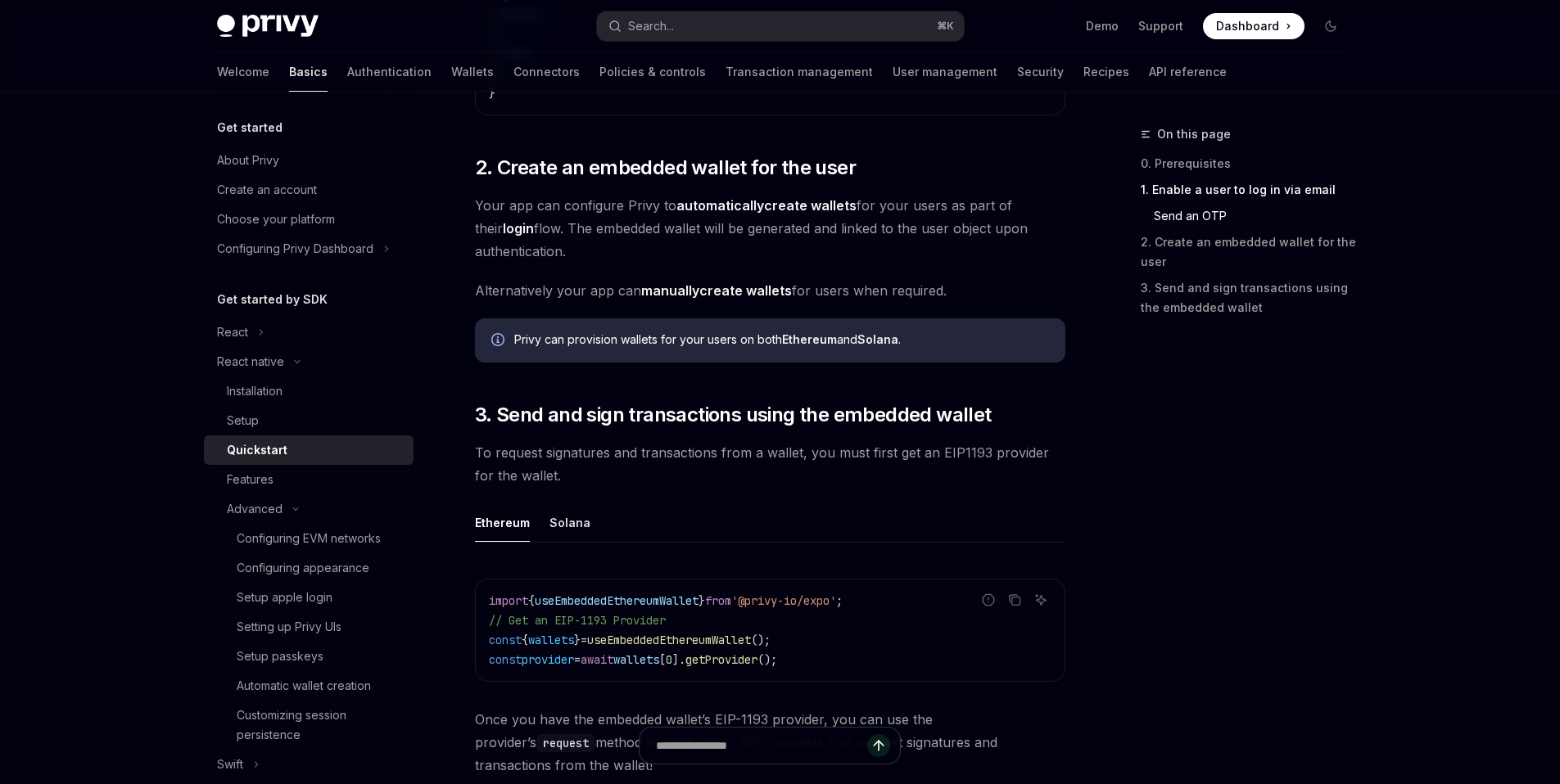
click at [991, 450] on span "To request signatures and transactions from a wallet, you must first get an EIP…" at bounding box center [770, 464] width 591 height 46
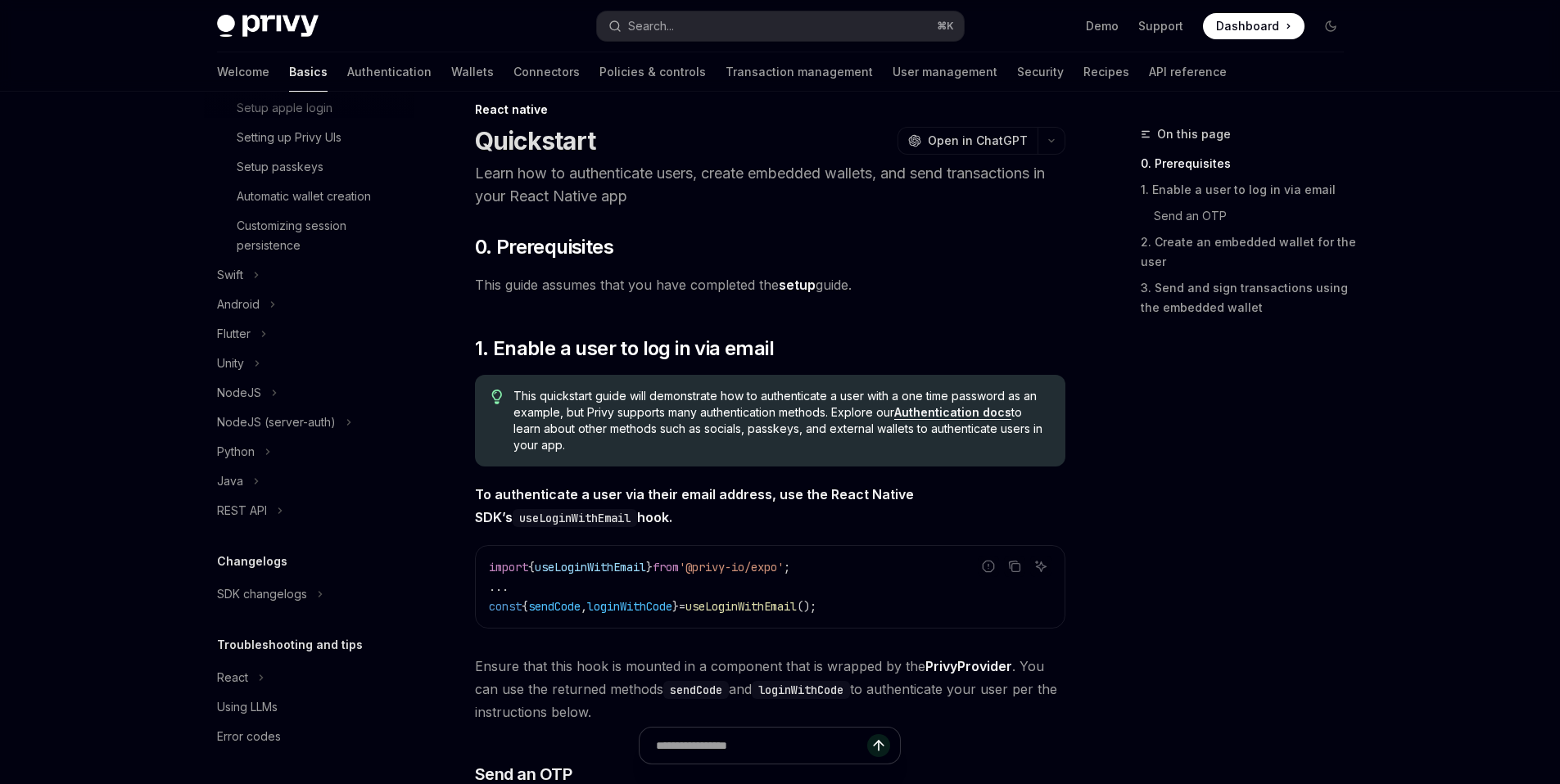
scroll to position [0, 0]
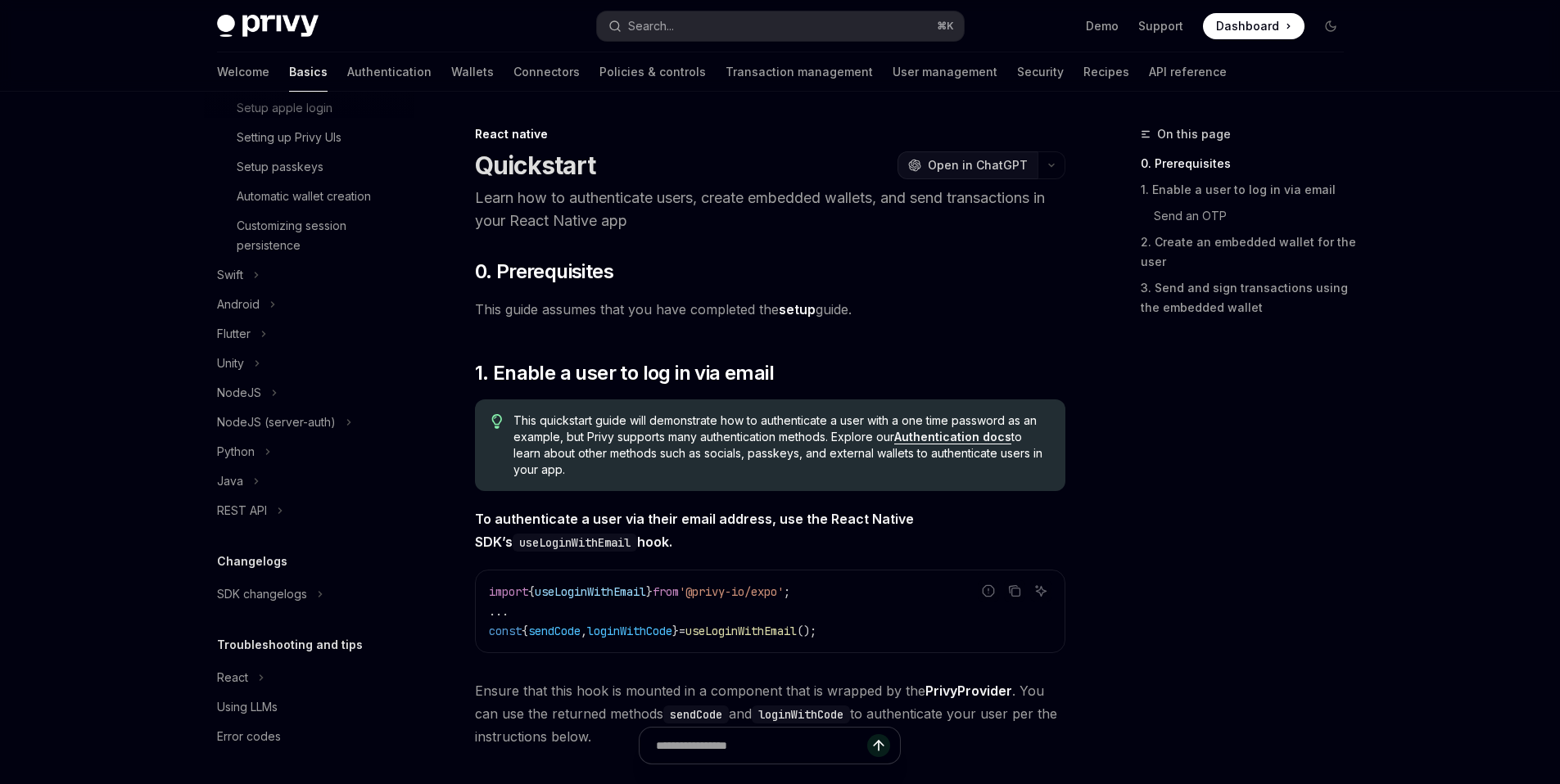
click at [948, 163] on span "Open in ChatGPT" at bounding box center [978, 165] width 100 height 16
type textarea "*"
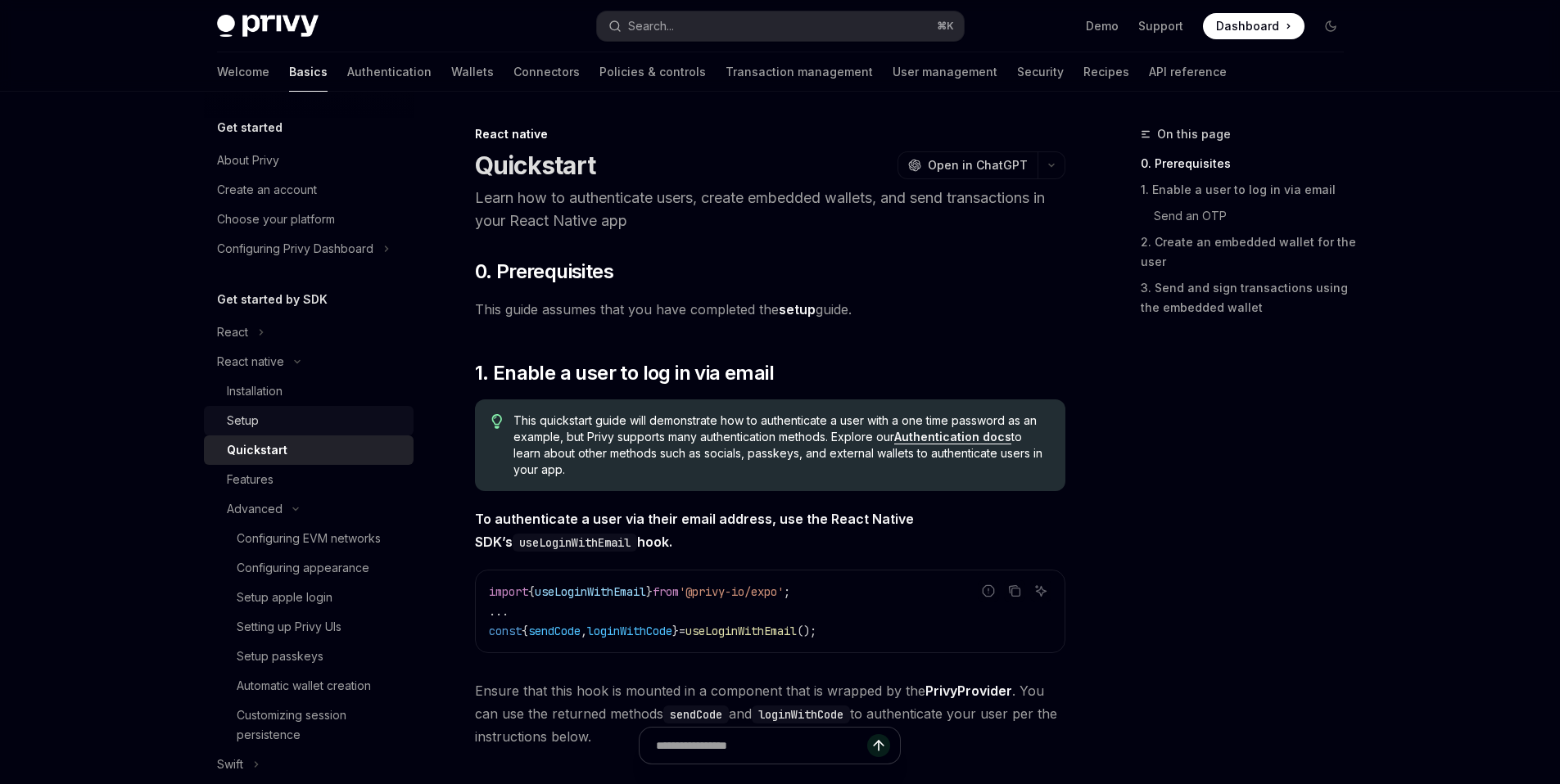
click at [392, 406] on link "Setup" at bounding box center [309, 420] width 210 height 29
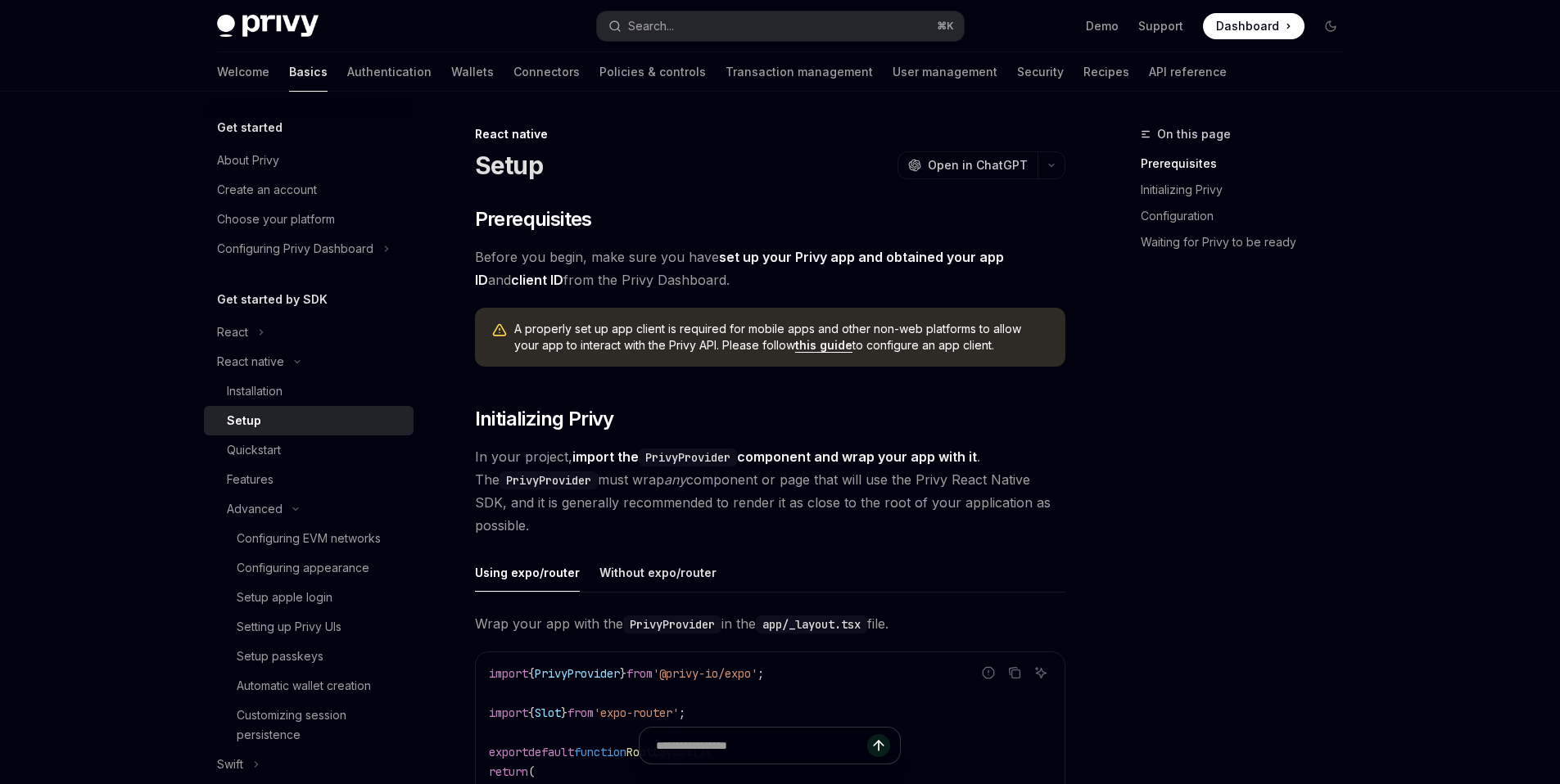
scroll to position [555, 0]
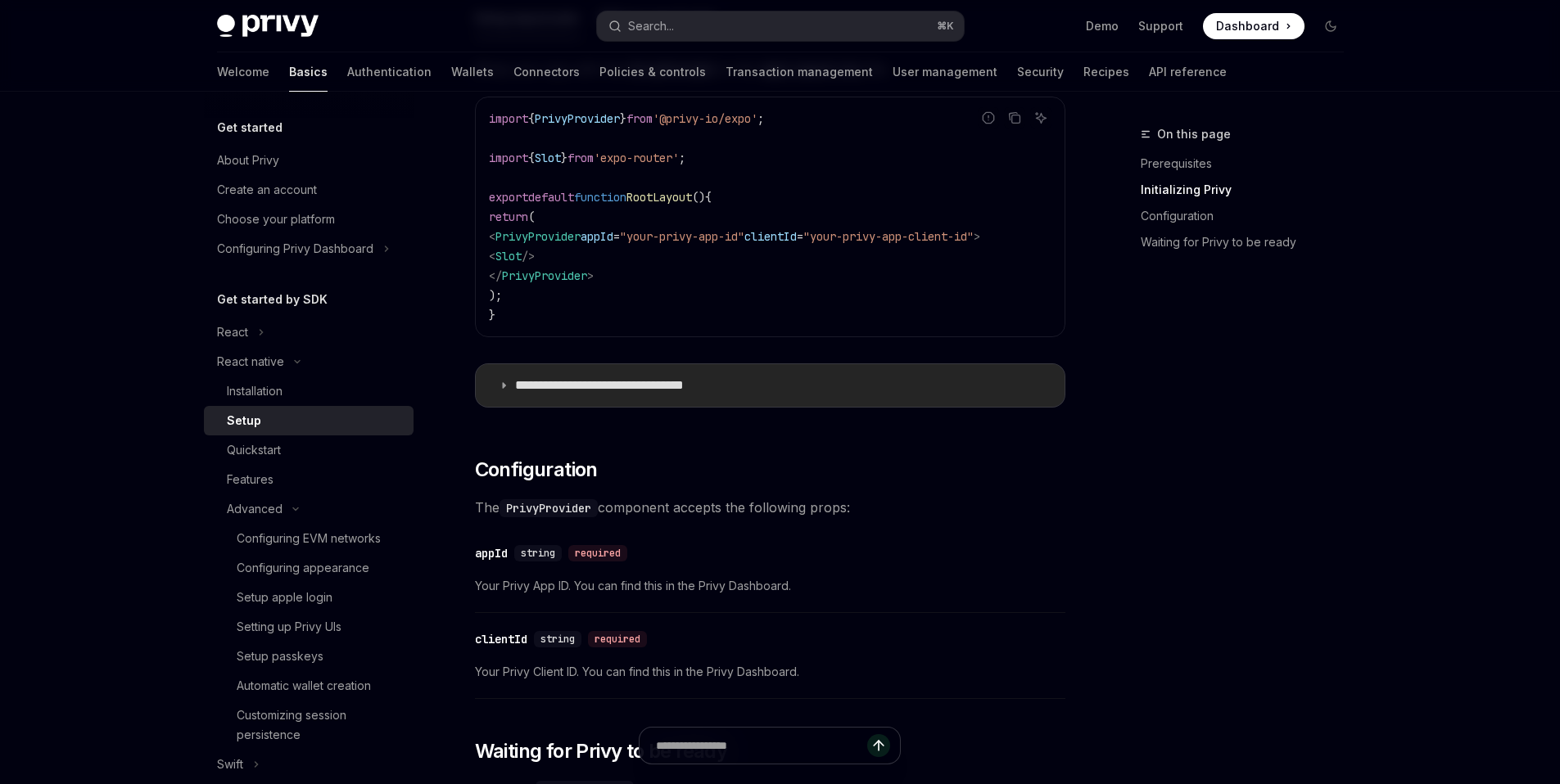
click at [680, 382] on summary "**********" at bounding box center [770, 385] width 589 height 42
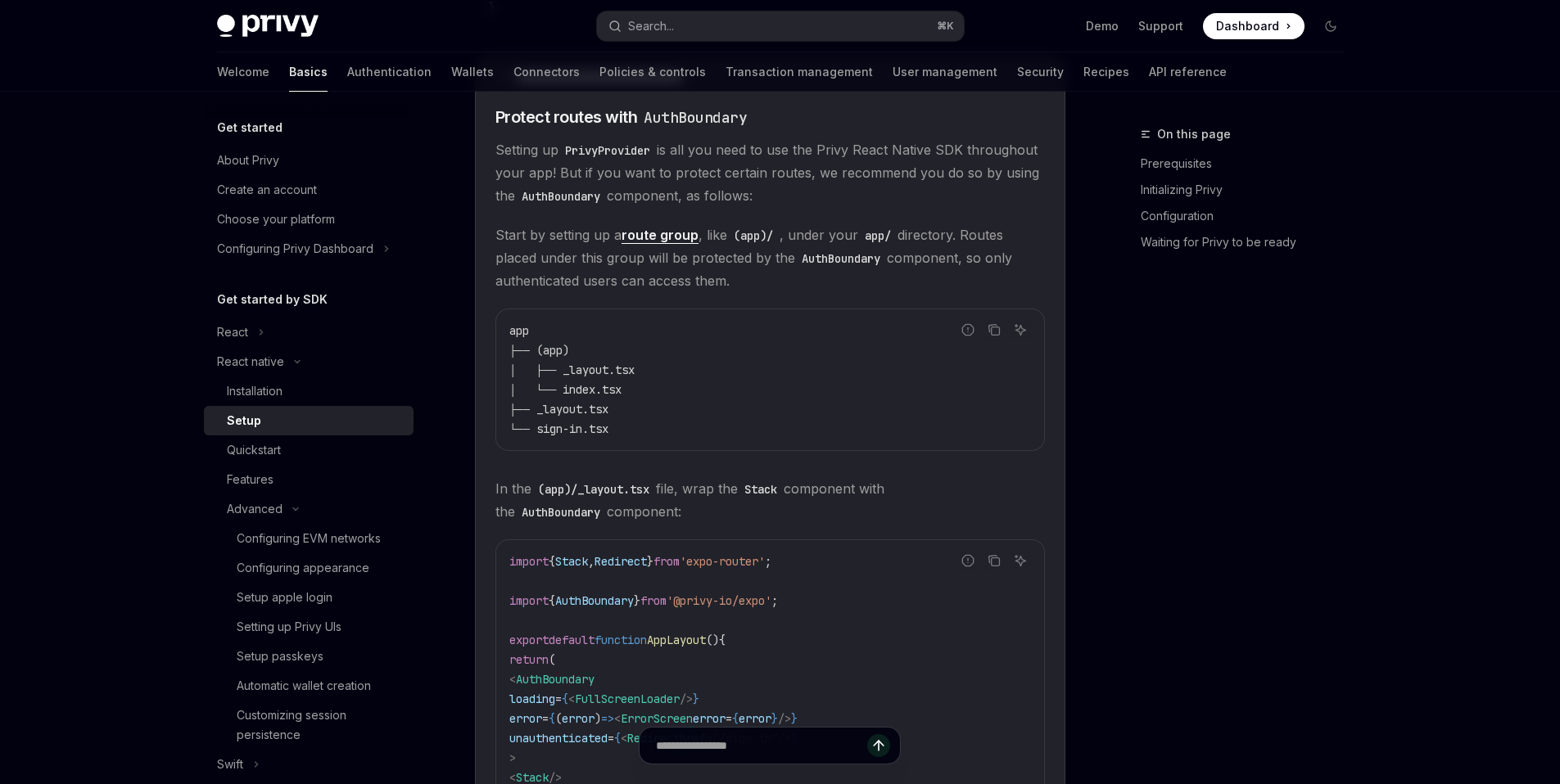
scroll to position [851, 0]
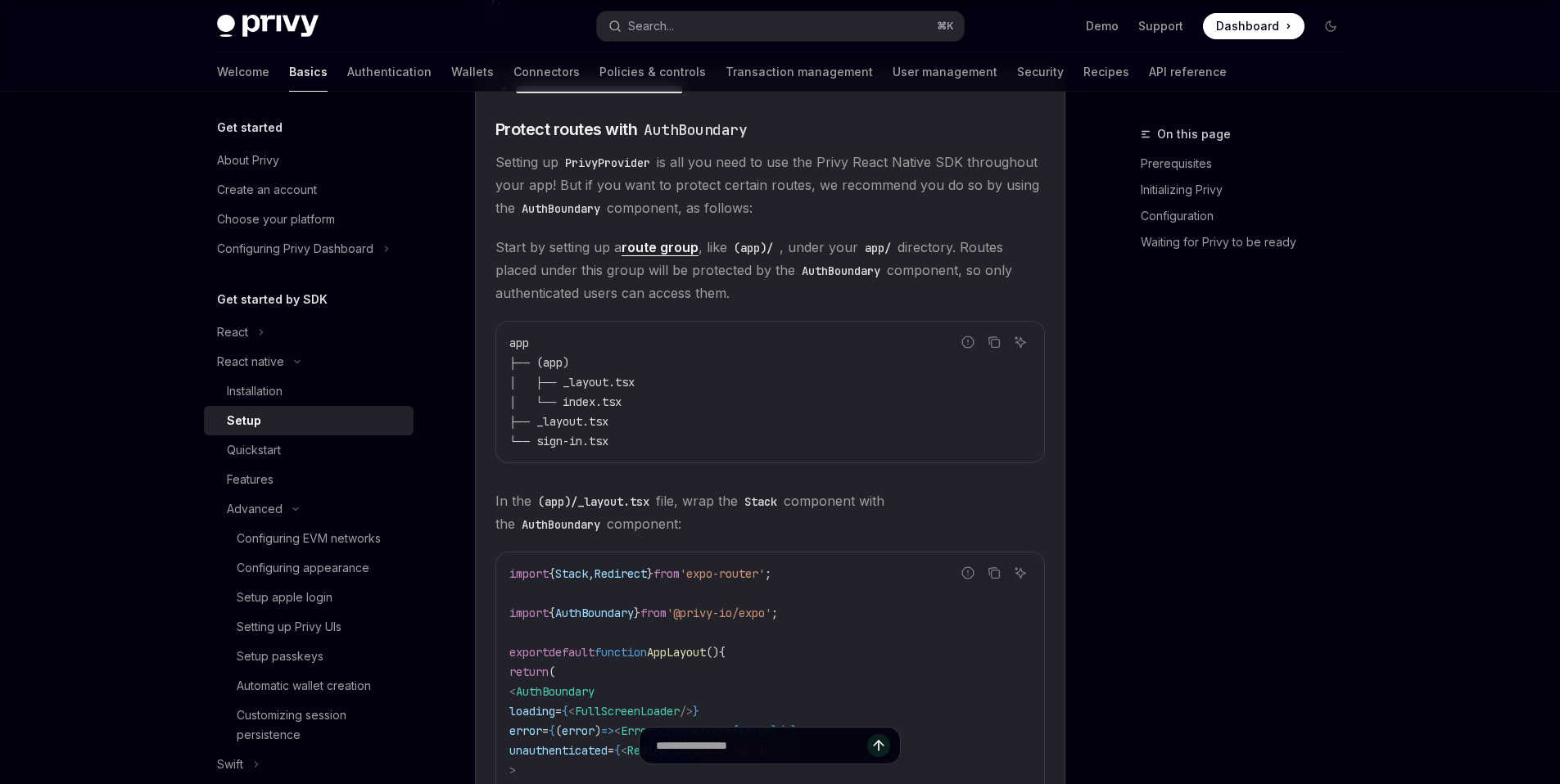
drag, startPoint x: 499, startPoint y: 175, endPoint x: 594, endPoint y: 179, distance: 95.1
click at [510, 175] on span "Setting up PrivyProvider is all you need to use the Privy React Native SDK thro…" at bounding box center [770, 185] width 549 height 69
click at [569, 255] on span "Start by setting up a route group , like (app)/ , under your app/ directory. Ro…" at bounding box center [770, 270] width 549 height 69
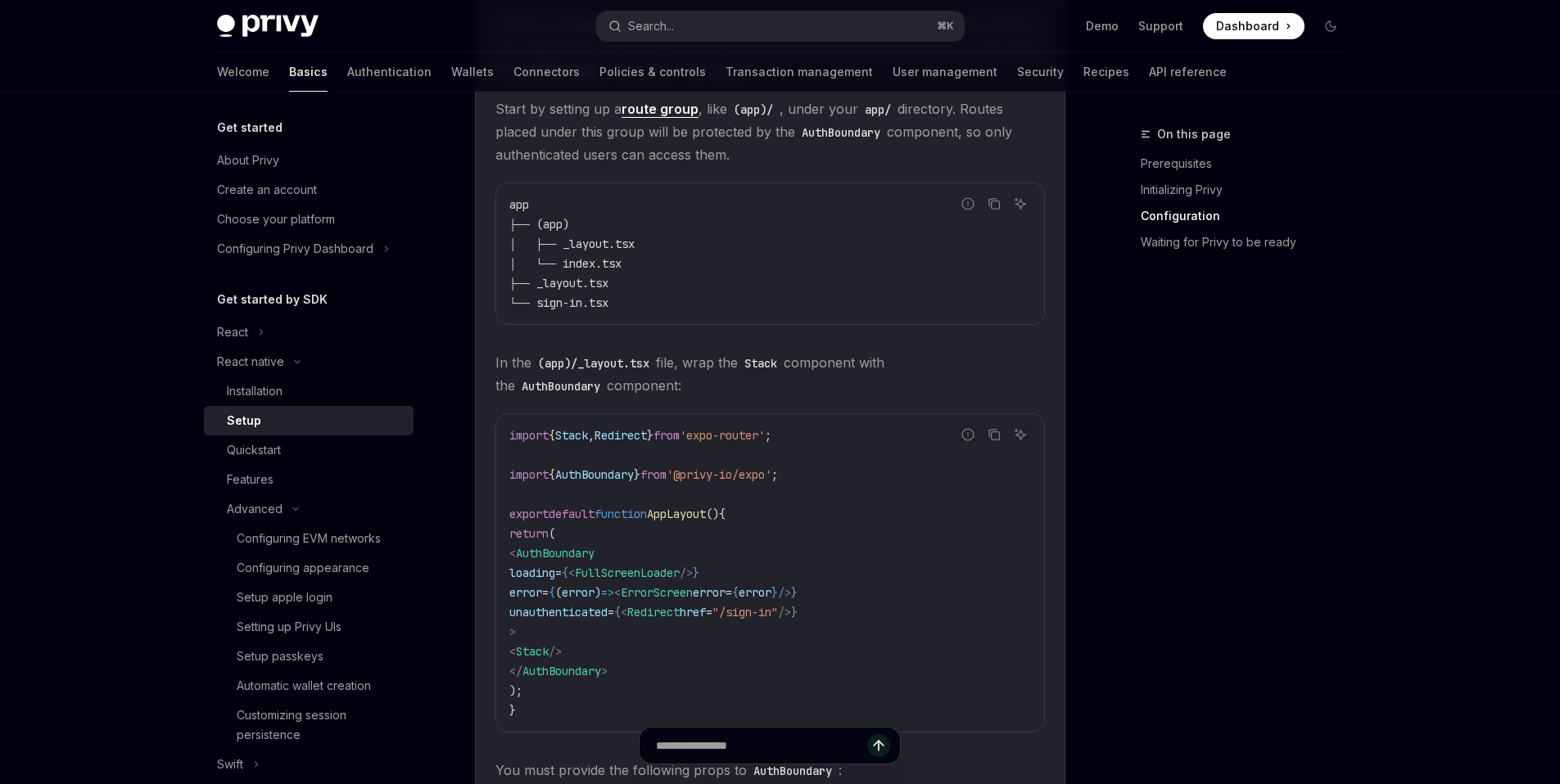
scroll to position [993, 0]
click at [571, 558] on span "AuthBoundary" at bounding box center [555, 550] width 78 height 15
drag, startPoint x: 504, startPoint y: 474, endPoint x: 826, endPoint y: 480, distance: 322.1
click at [826, 480] on div "import { Stack , Redirect } from 'expo-router' ; import { AuthBoundary } from '…" at bounding box center [770, 570] width 548 height 318
copy span "import { AuthBoundary } from '@privy-io/expo' ;"
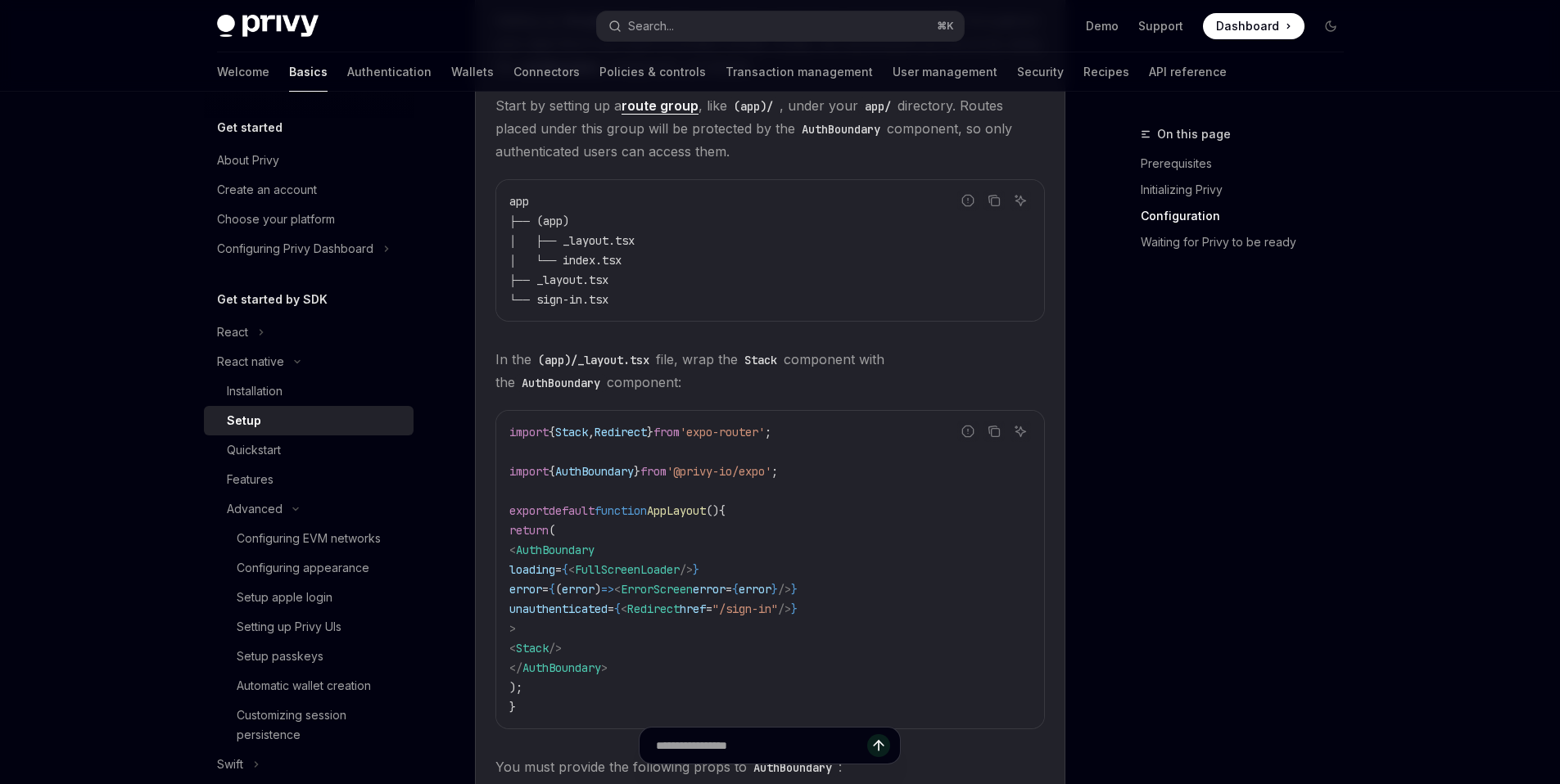
click at [555, 547] on code "import { Stack , Redirect } from 'expo-router' ; import { AuthBoundary } from '…" at bounding box center [770, 570] width 522 height 294
click at [516, 556] on span "<" at bounding box center [512, 550] width 7 height 15
drag, startPoint x: 539, startPoint y: 562, endPoint x: 641, endPoint y: 676, distance: 153.0
click at [641, 676] on code "import { Stack , Redirect } from 'expo-router' ; import { AuthBoundary } from '…" at bounding box center [770, 570] width 522 height 294
copy code "< AuthBoundary loading = { < FullScreenLoader /> } error = { ( error ) => < Err…"
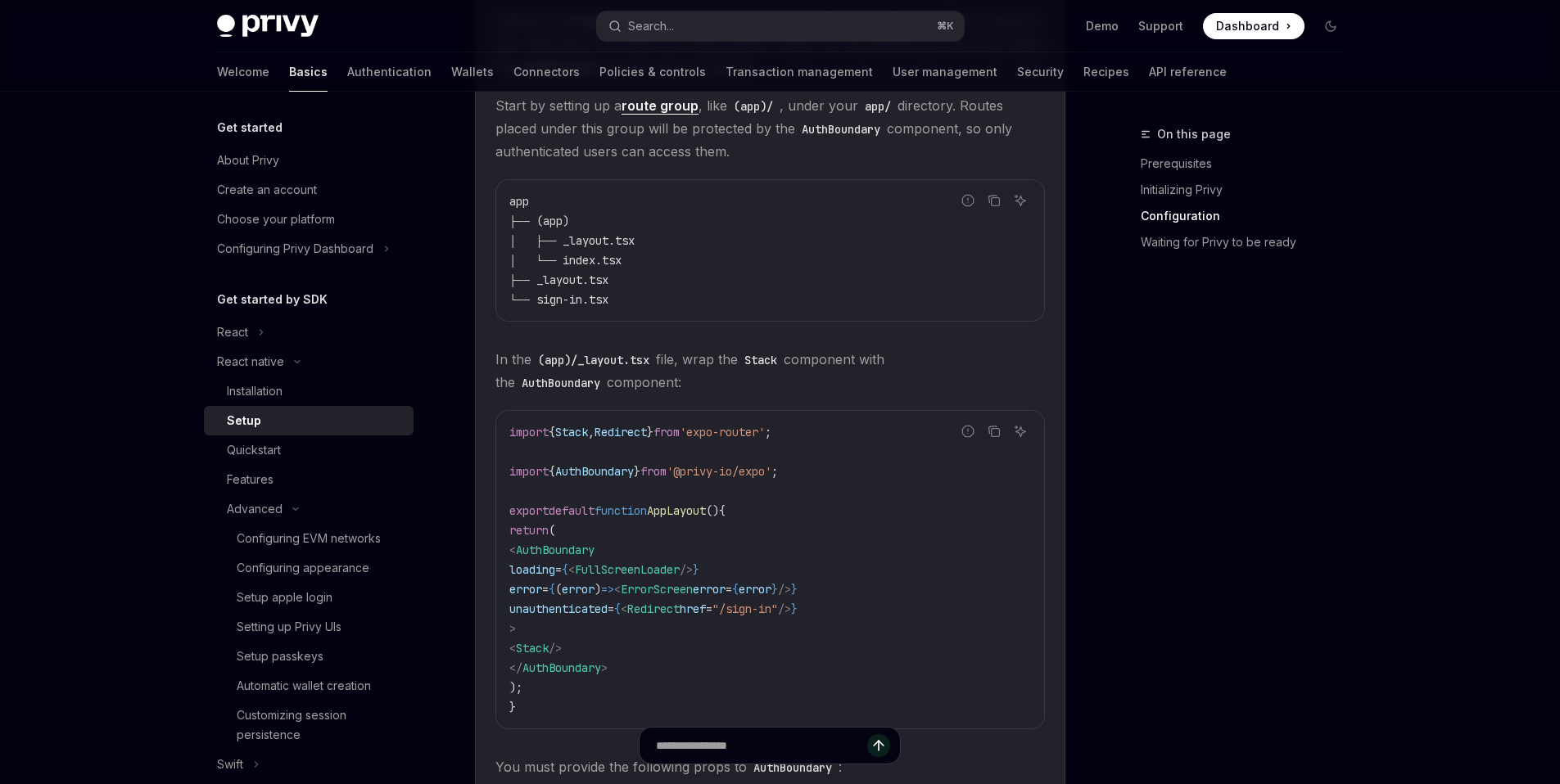
click at [679, 577] on span "FullScreenLoader" at bounding box center [627, 570] width 105 height 15
copy span "FullScreenLoader"
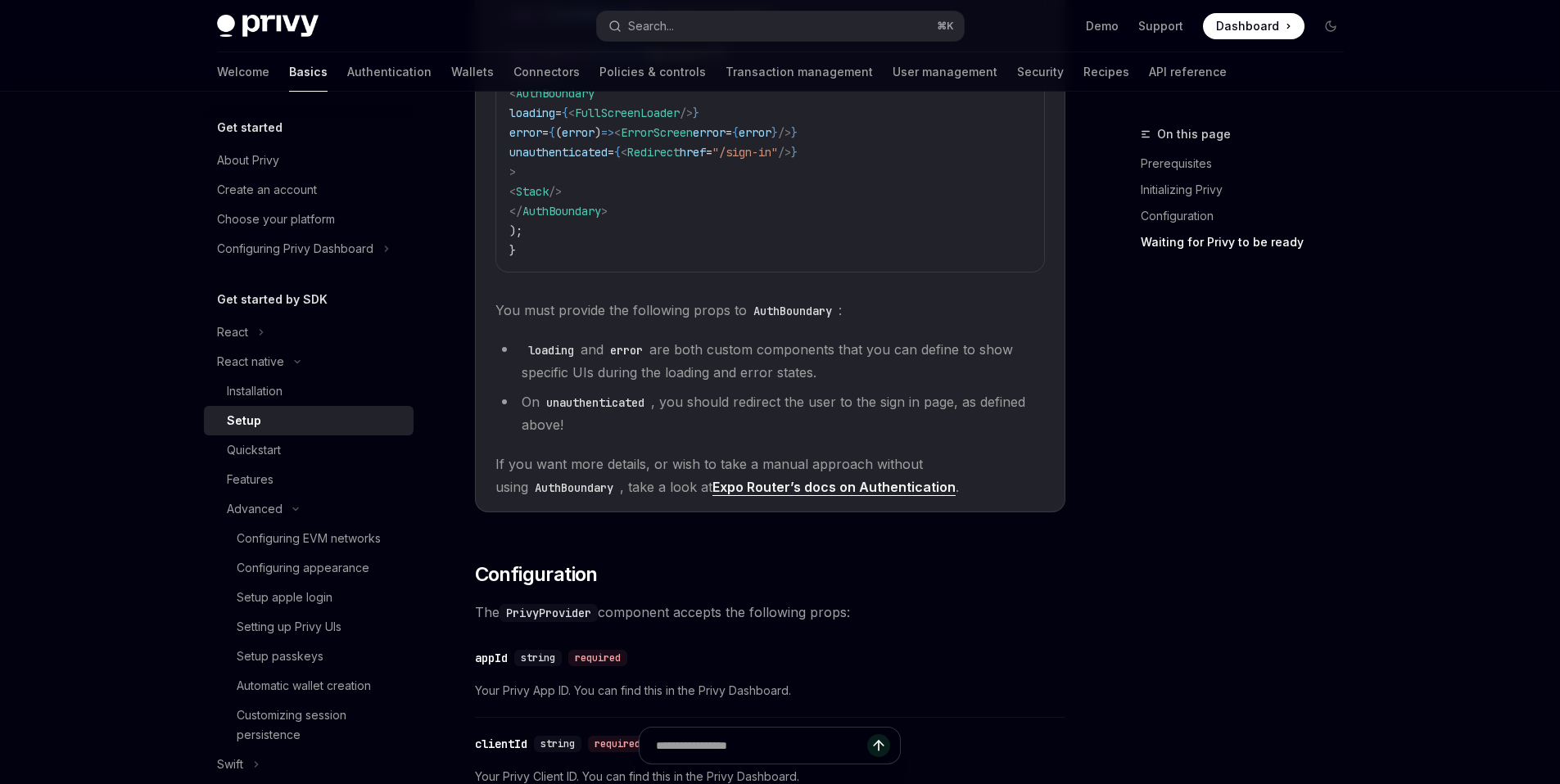
scroll to position [1275, 0]
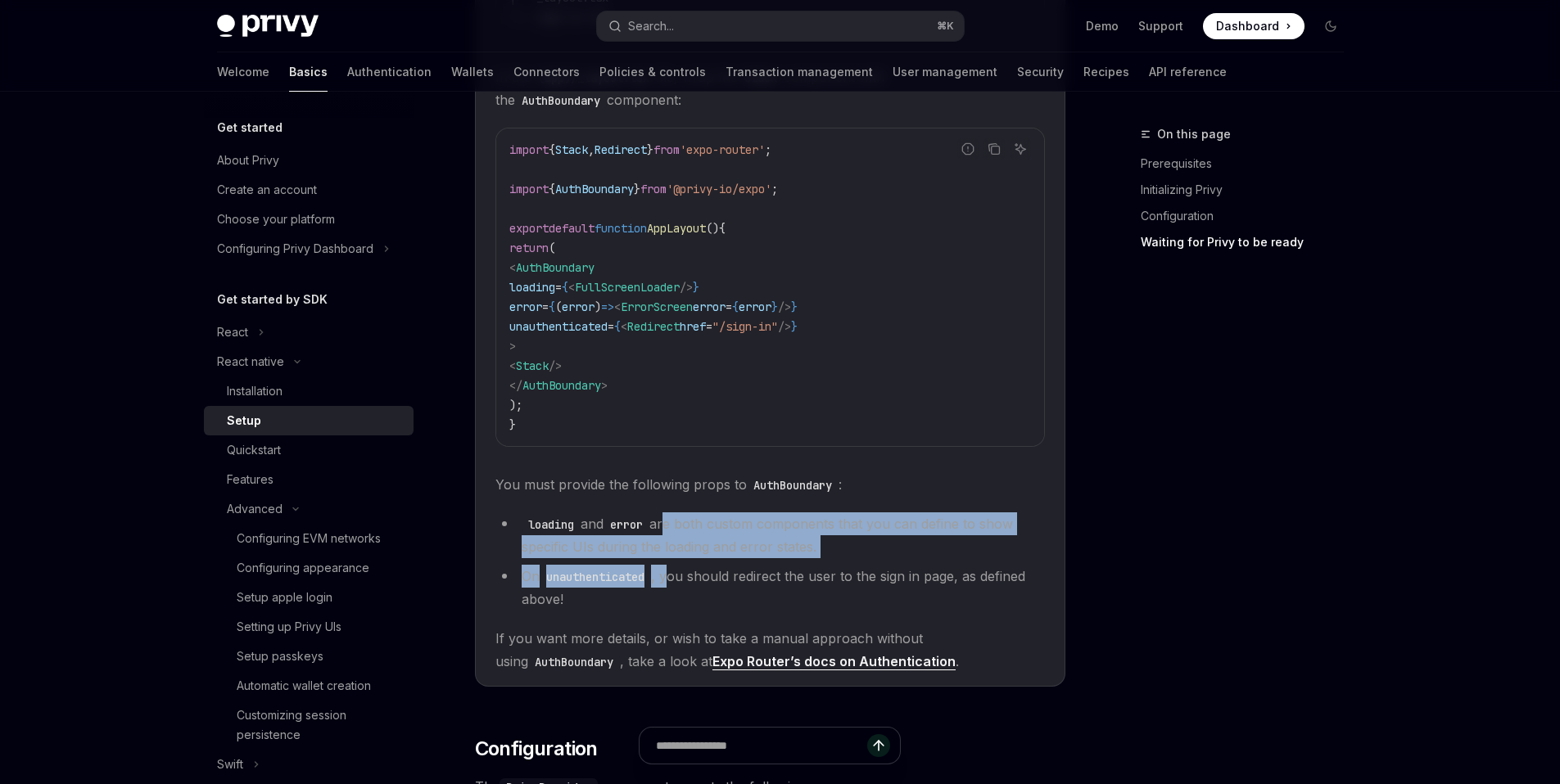
drag, startPoint x: 669, startPoint y: 536, endPoint x: 675, endPoint y: 575, distance: 39.5
click at [675, 575] on ul "loading and error are both custom components that you can define to show specif…" at bounding box center [770, 561] width 549 height 98
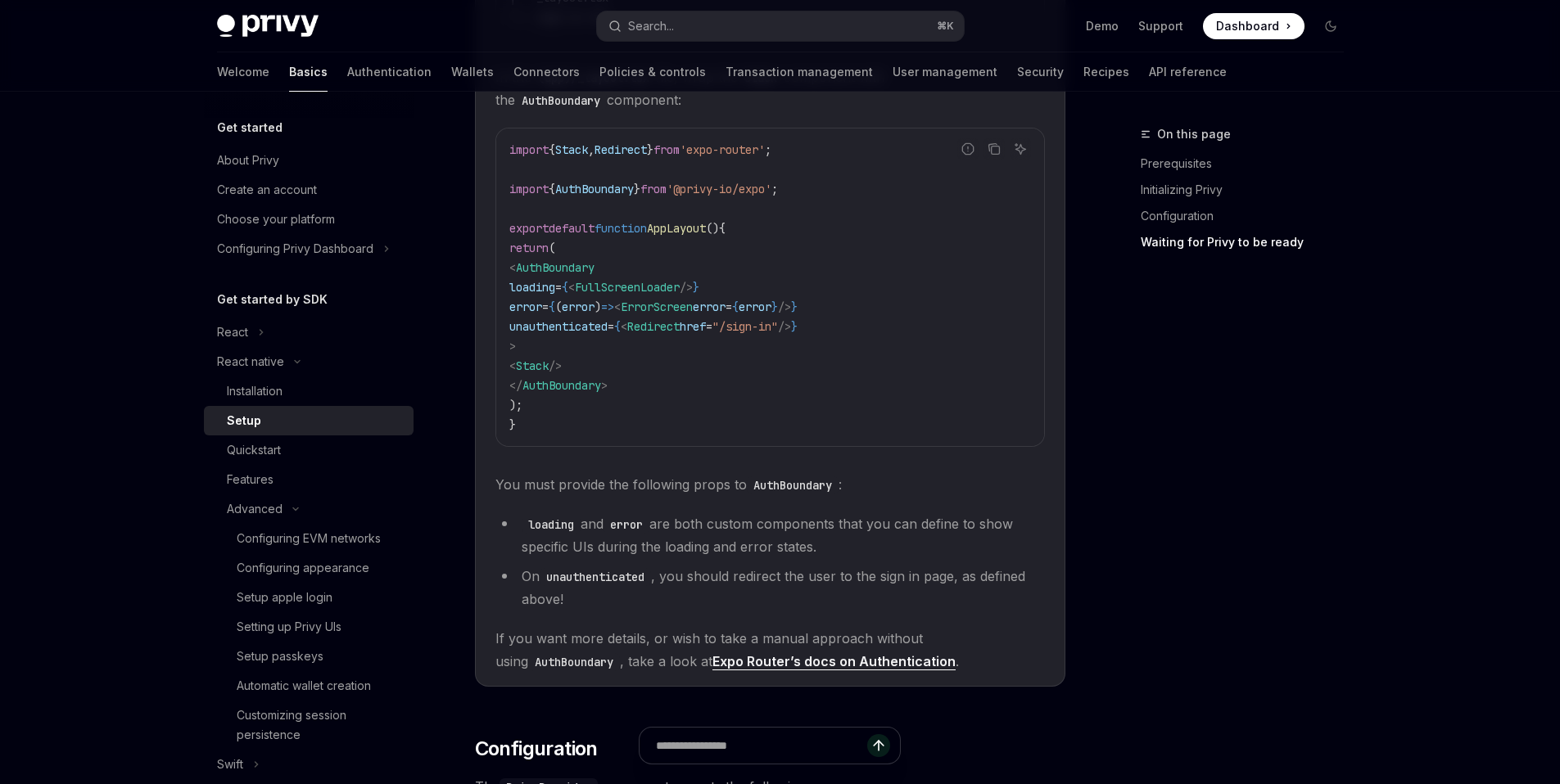
click at [666, 604] on li "On unauthenticated , you should redirect the user to the sign in page, as defin…" at bounding box center [770, 588] width 549 height 46
drag, startPoint x: 660, startPoint y: 605, endPoint x: 651, endPoint y: 599, distance: 10.8
click at [651, 599] on li "On unauthenticated , you should redirect the user to the sign in page, as defin…" at bounding box center [770, 588] width 549 height 46
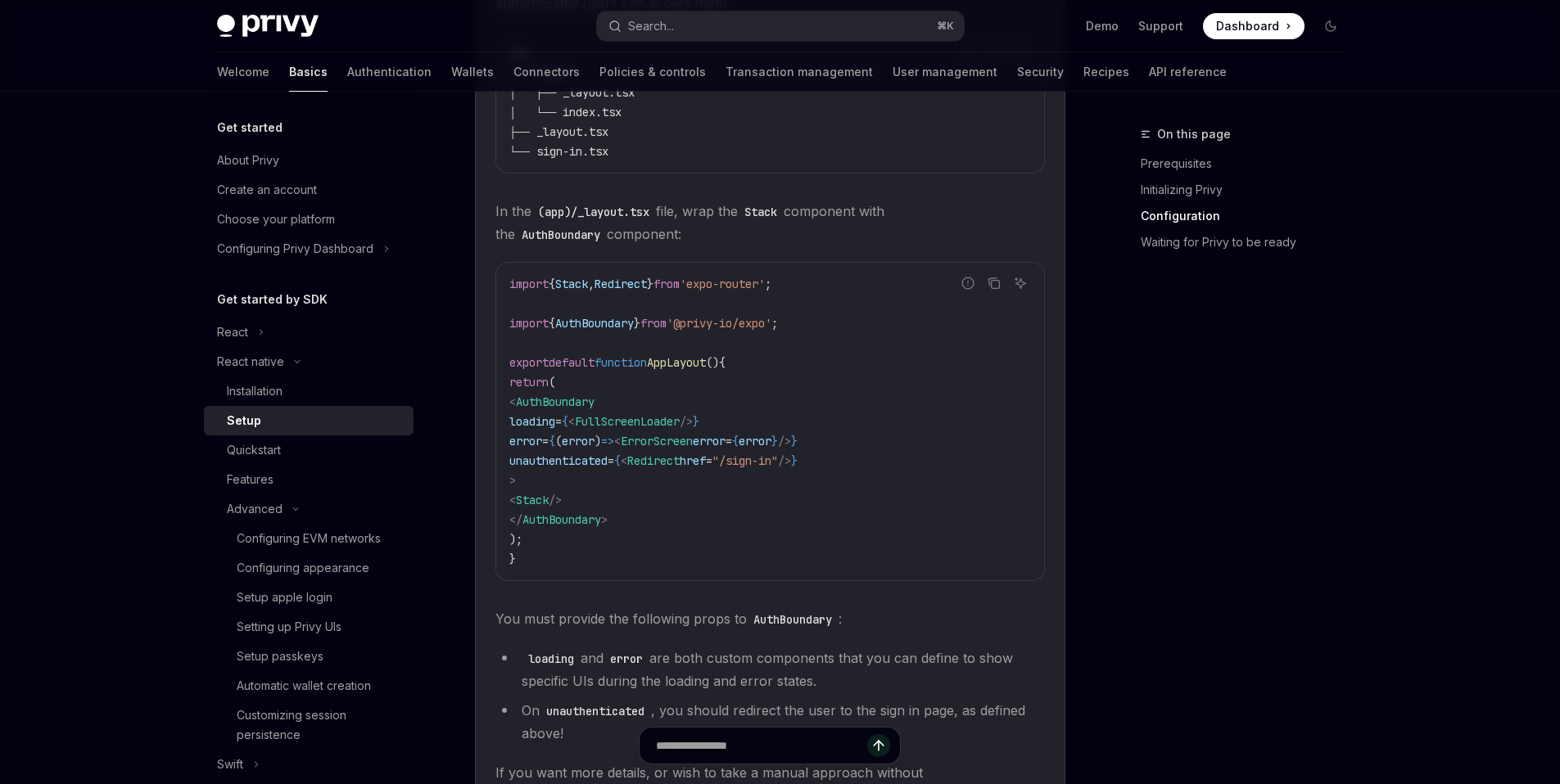
scroll to position [1034, 0]
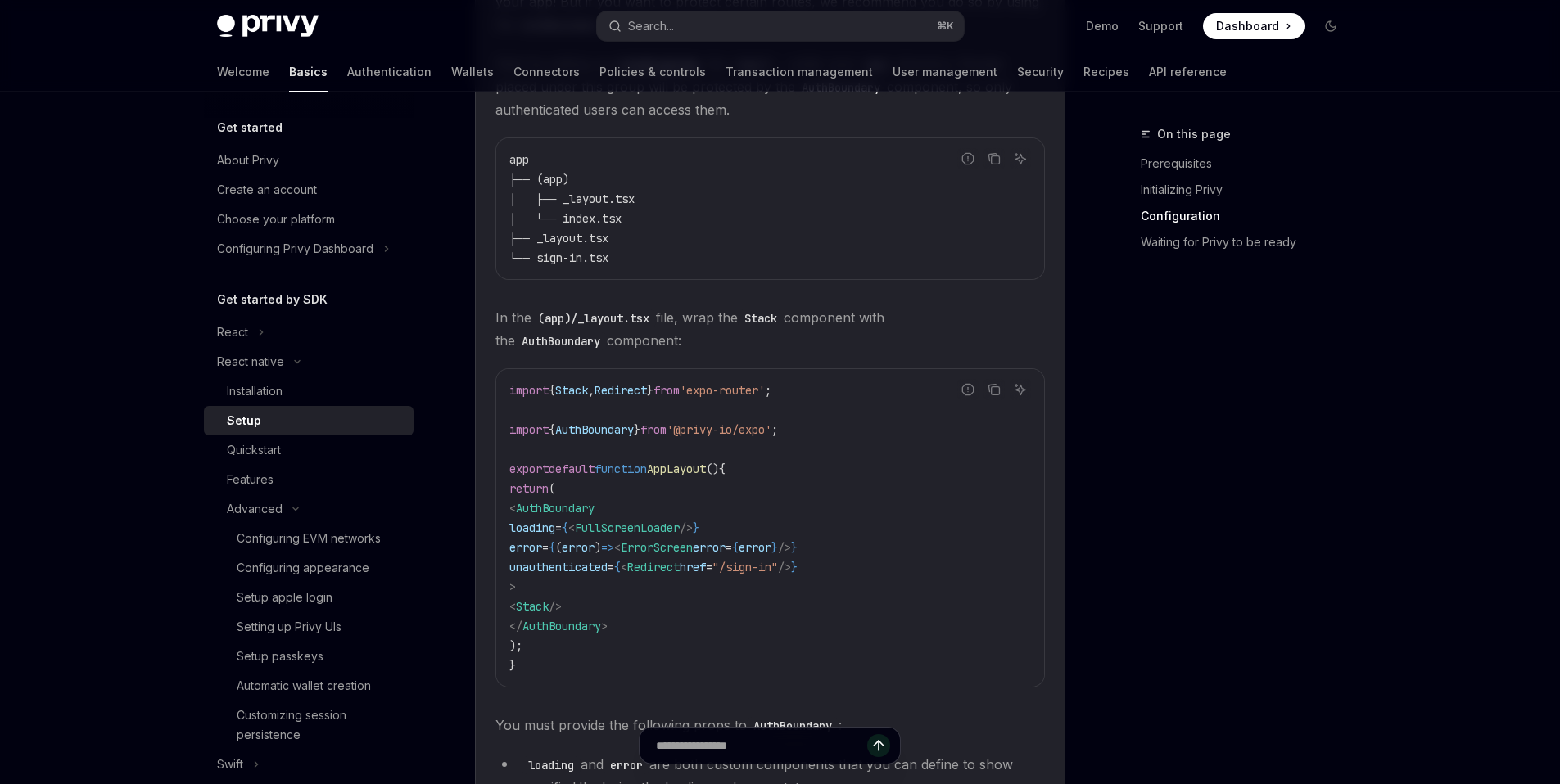
click at [503, 399] on div "import { Stack , Redirect } from 'expo-router' ; import { AuthBoundary } from '…" at bounding box center [770, 527] width 548 height 318
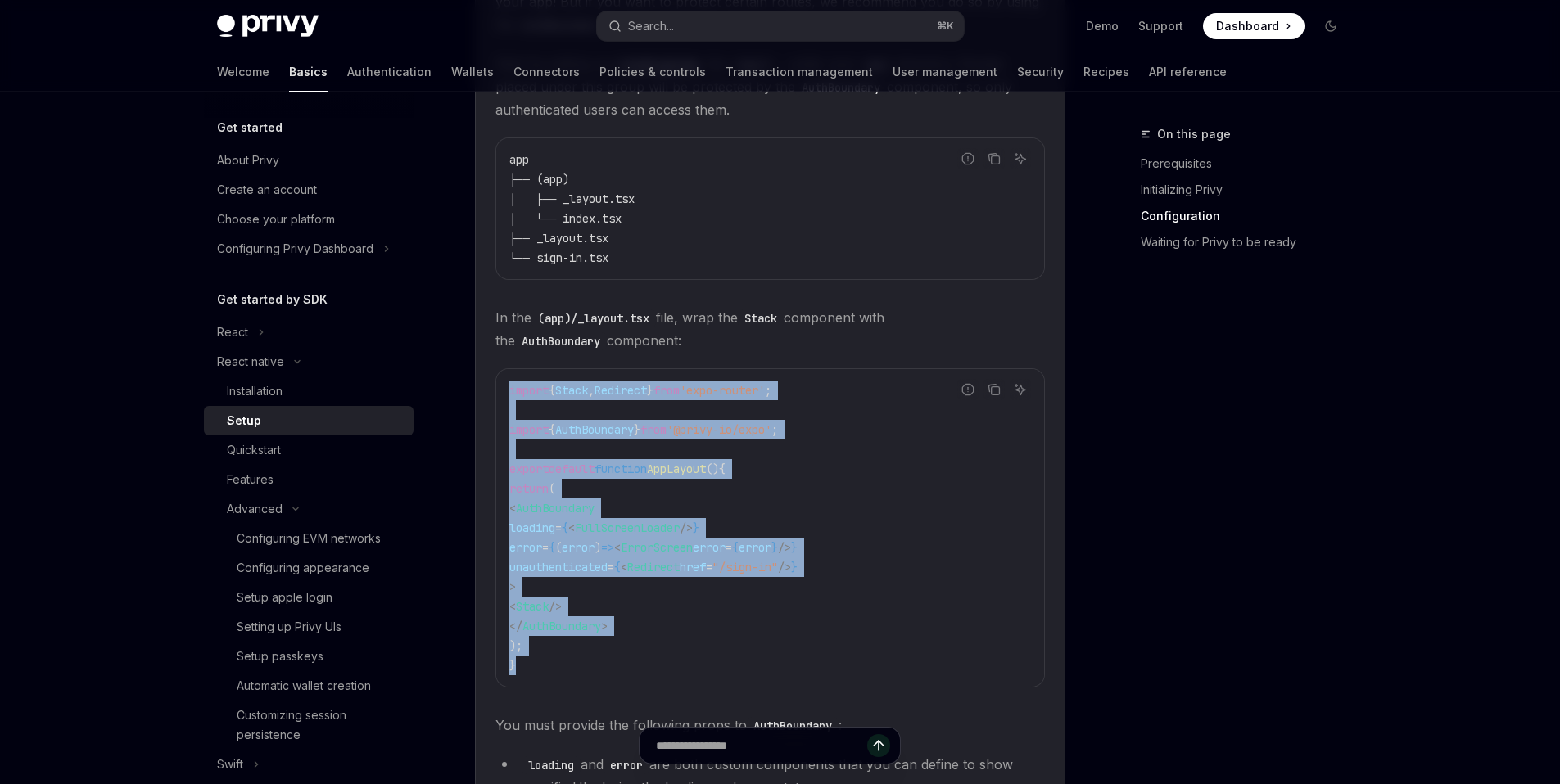
drag, startPoint x: 511, startPoint y: 396, endPoint x: 562, endPoint y: 668, distance: 276.7
click at [562, 668] on code "import { Stack , Redirect } from 'expo-router' ; import { AuthBoundary } from '…" at bounding box center [770, 528] width 522 height 294
copy code "import { Stack , Redirect } from 'expo-router' ; import { AuthBoundary } from '…"
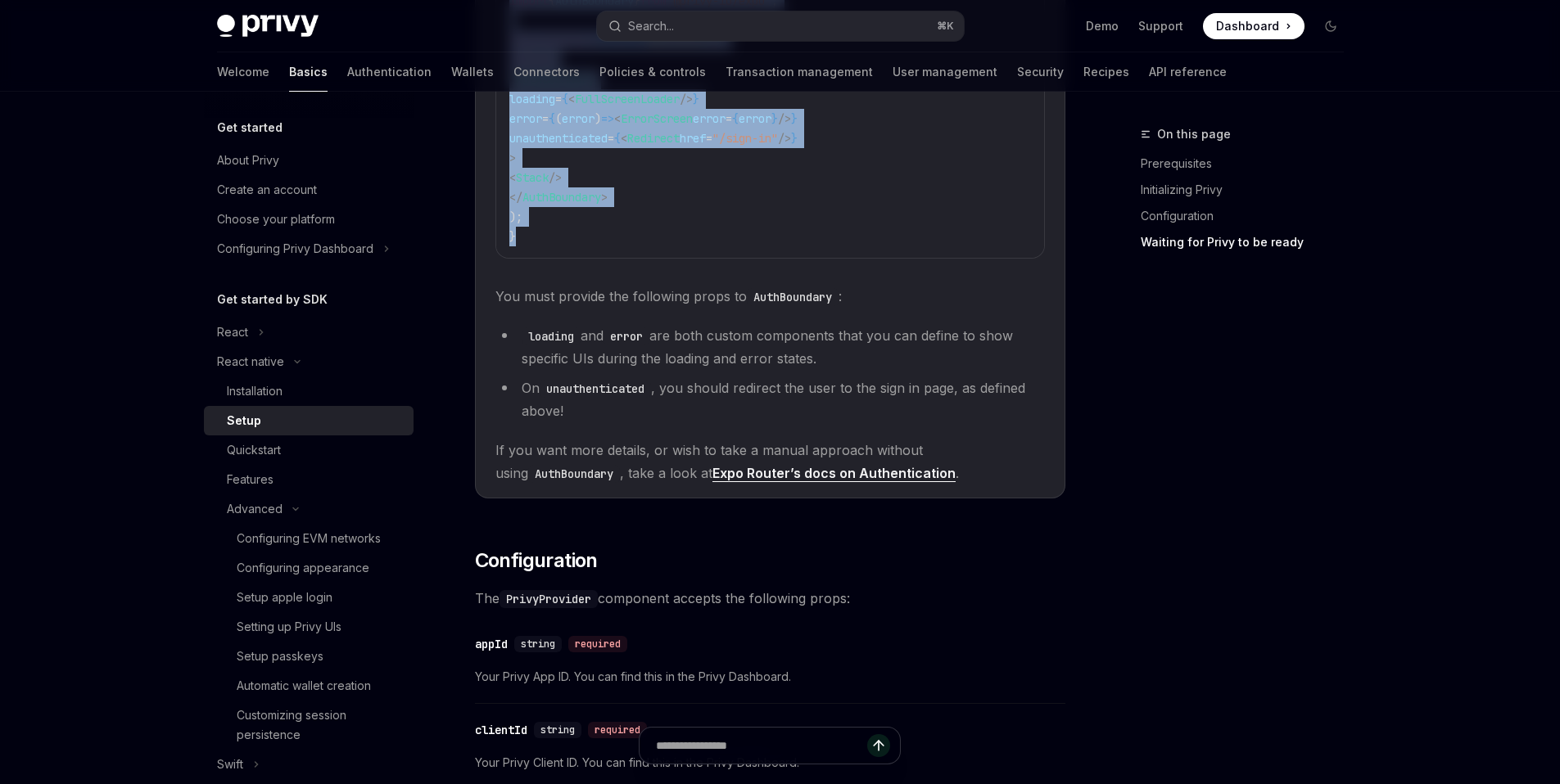
scroll to position [1466, 0]
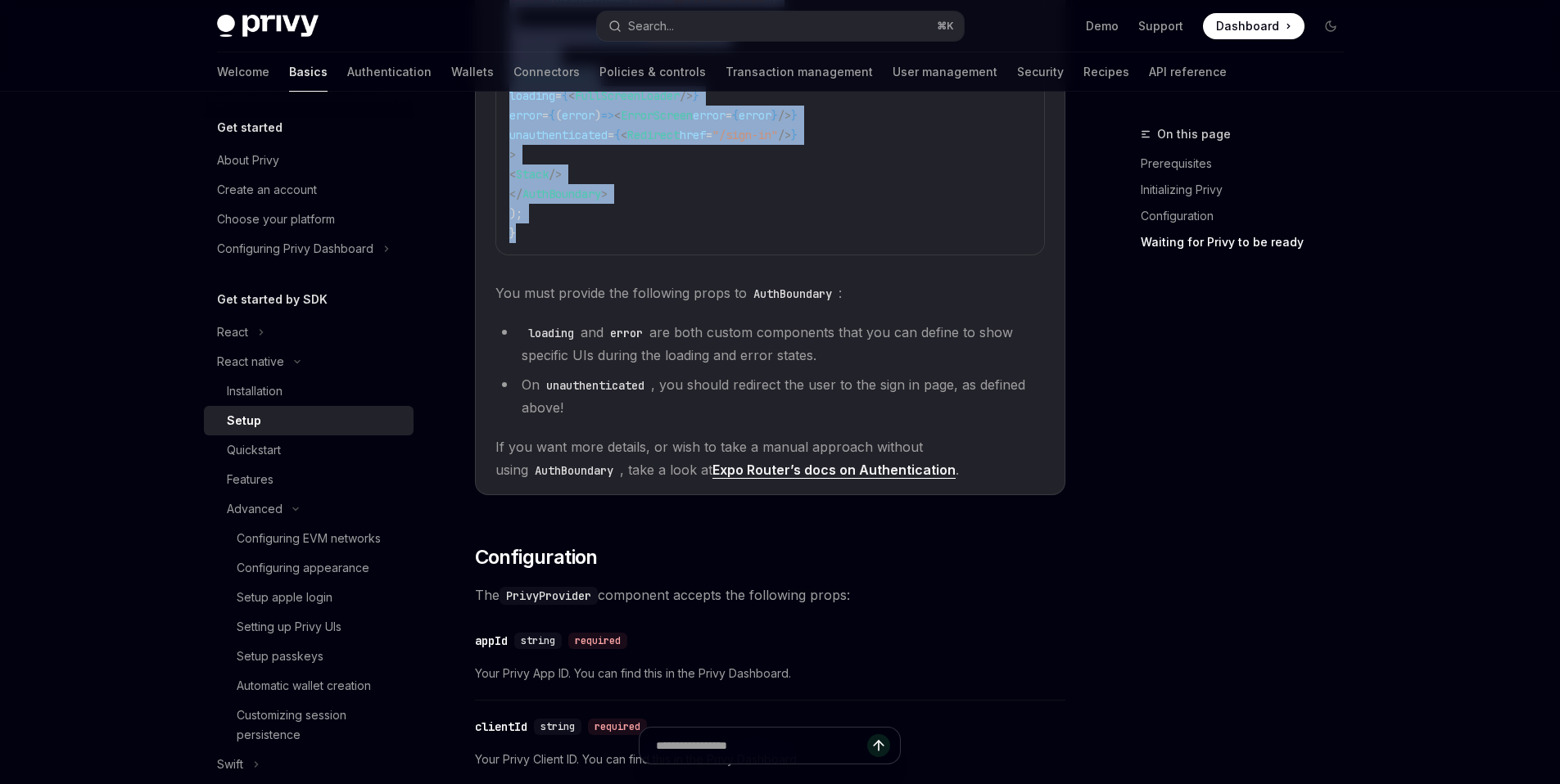
click at [740, 478] on link "Expo Router’s docs on Authentication" at bounding box center [834, 470] width 243 height 17
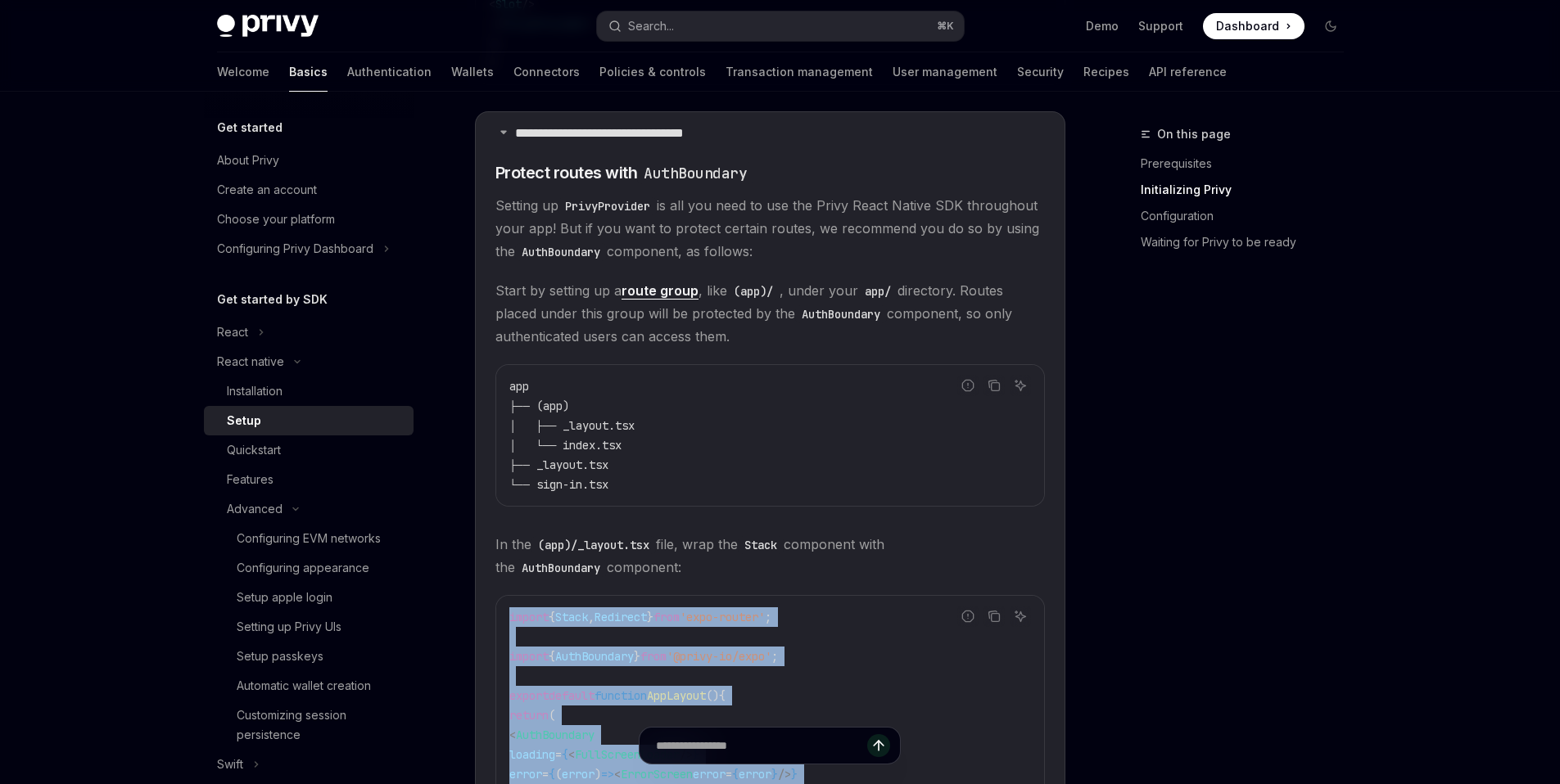
scroll to position [640, 0]
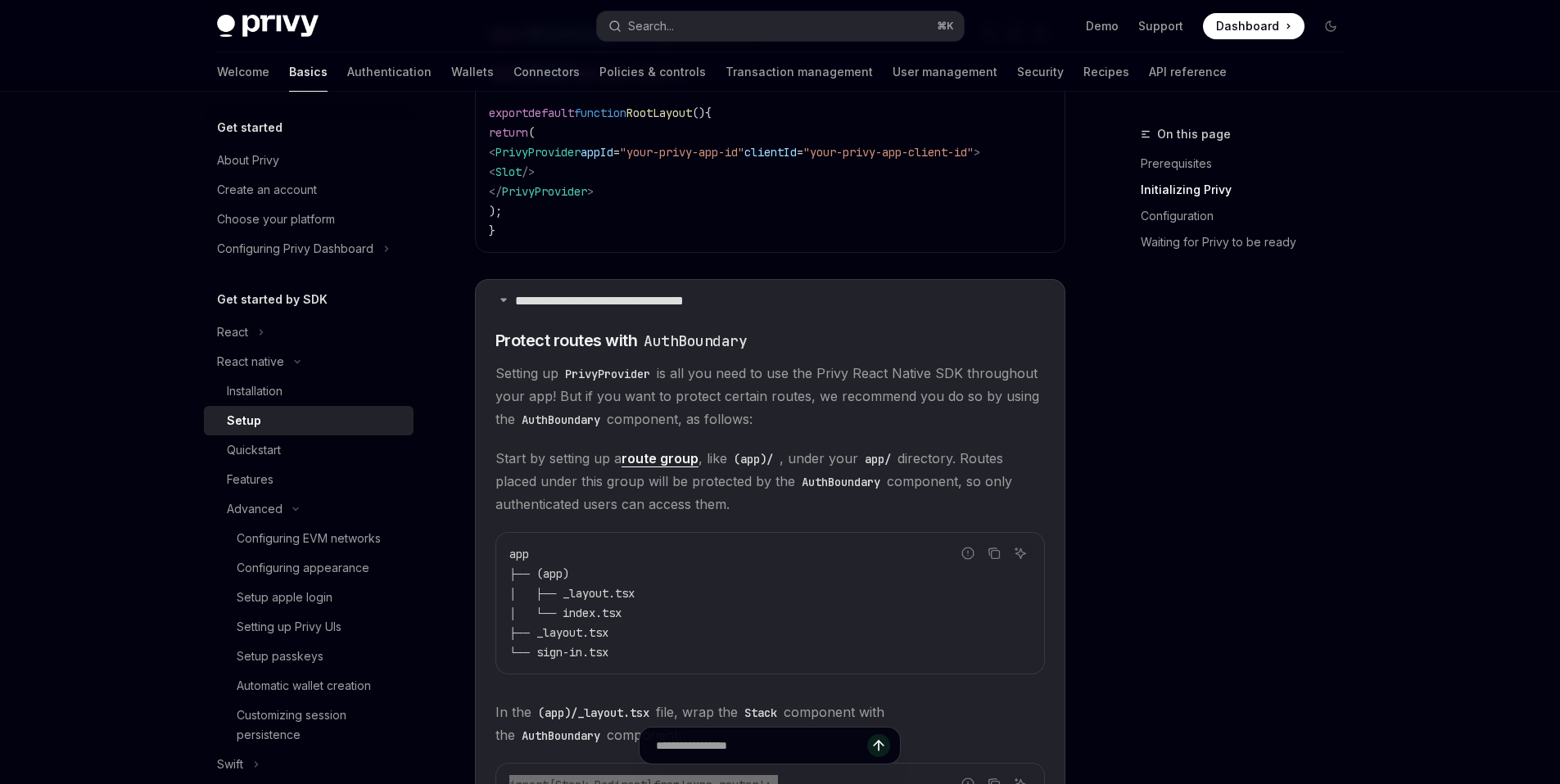
type textarea "*"
